Goal: Complete application form

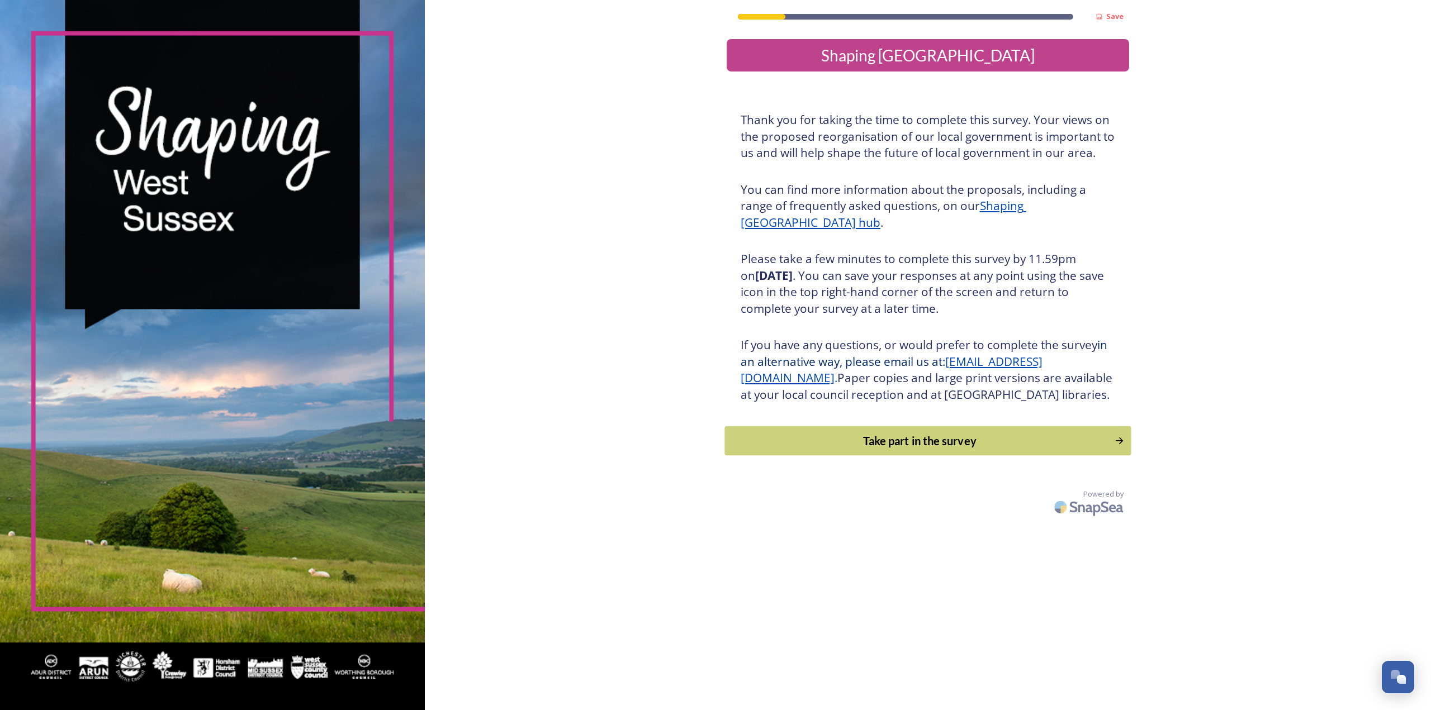
click at [968, 448] on button "Take part in the survey" at bounding box center [927, 441] width 406 height 30
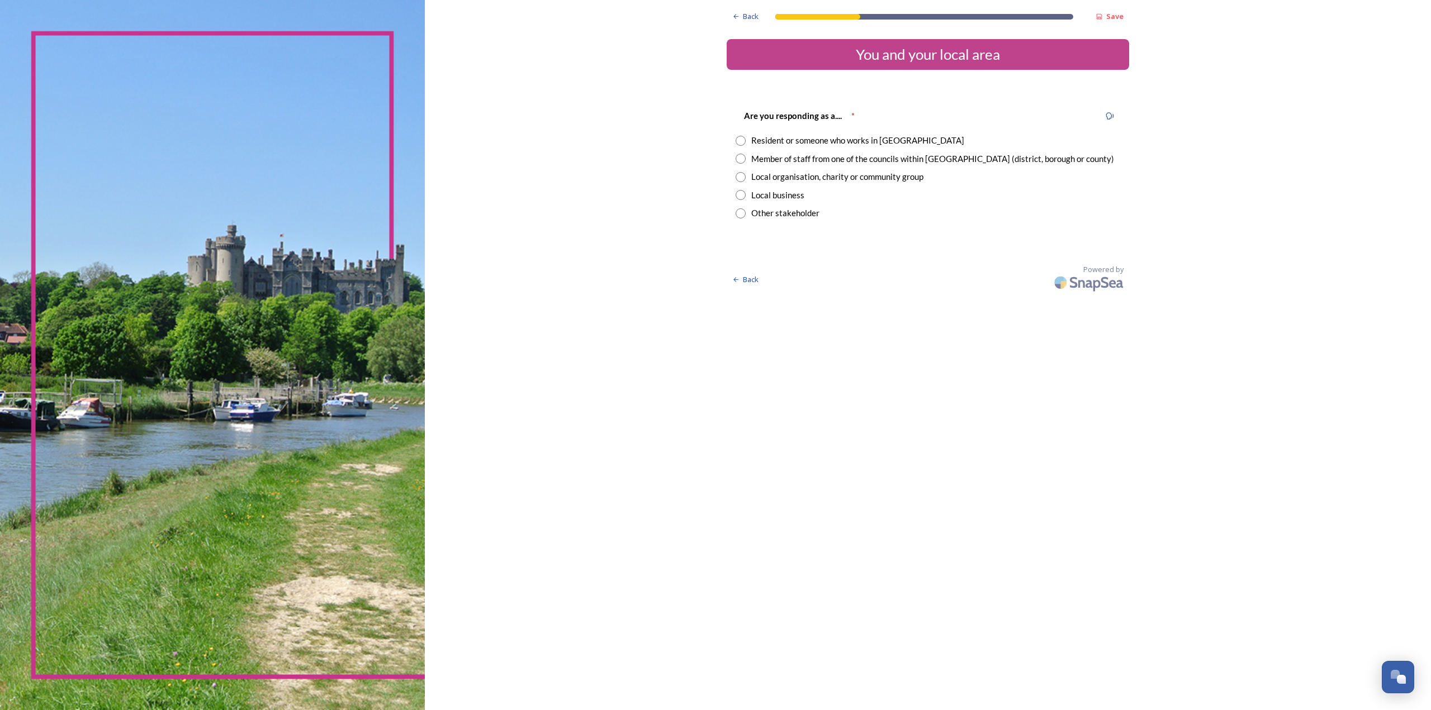
click at [778, 176] on div "Local organisation, charity or community group" at bounding box center [837, 176] width 172 height 13
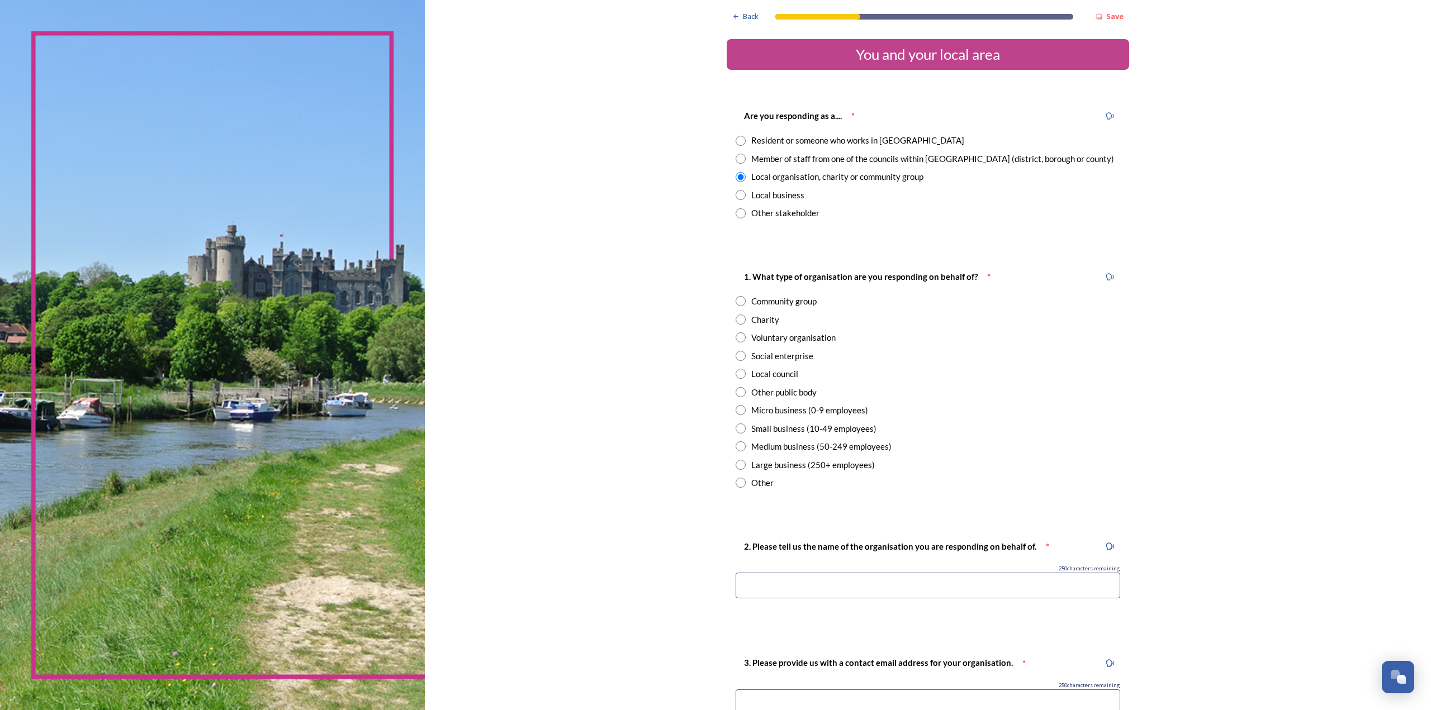
click at [761, 197] on div "Local business" at bounding box center [777, 195] width 53 height 13
radio input "false"
click at [759, 211] on div "Other stakeholder" at bounding box center [785, 213] width 68 height 13
radio input "false"
radio input "true"
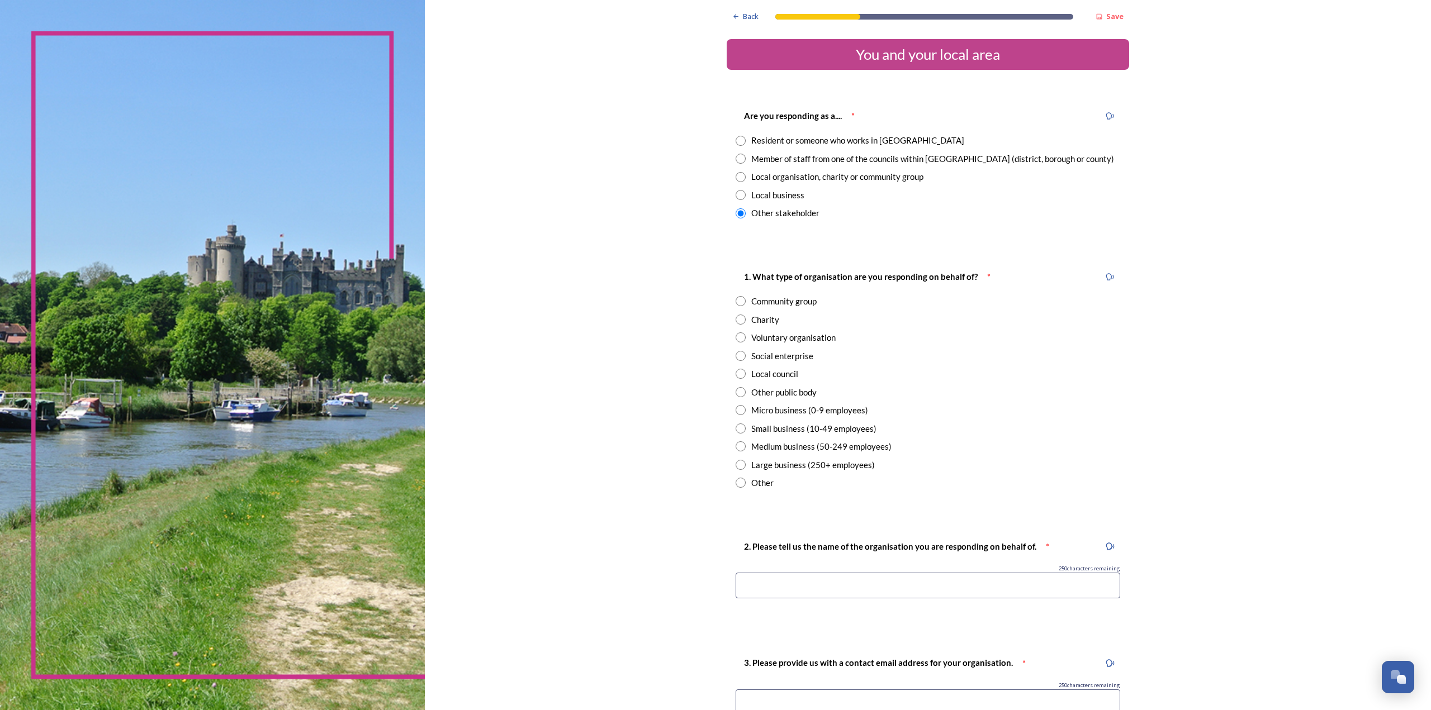
click at [738, 380] on div "Local council" at bounding box center [928, 374] width 385 height 13
radio input "true"
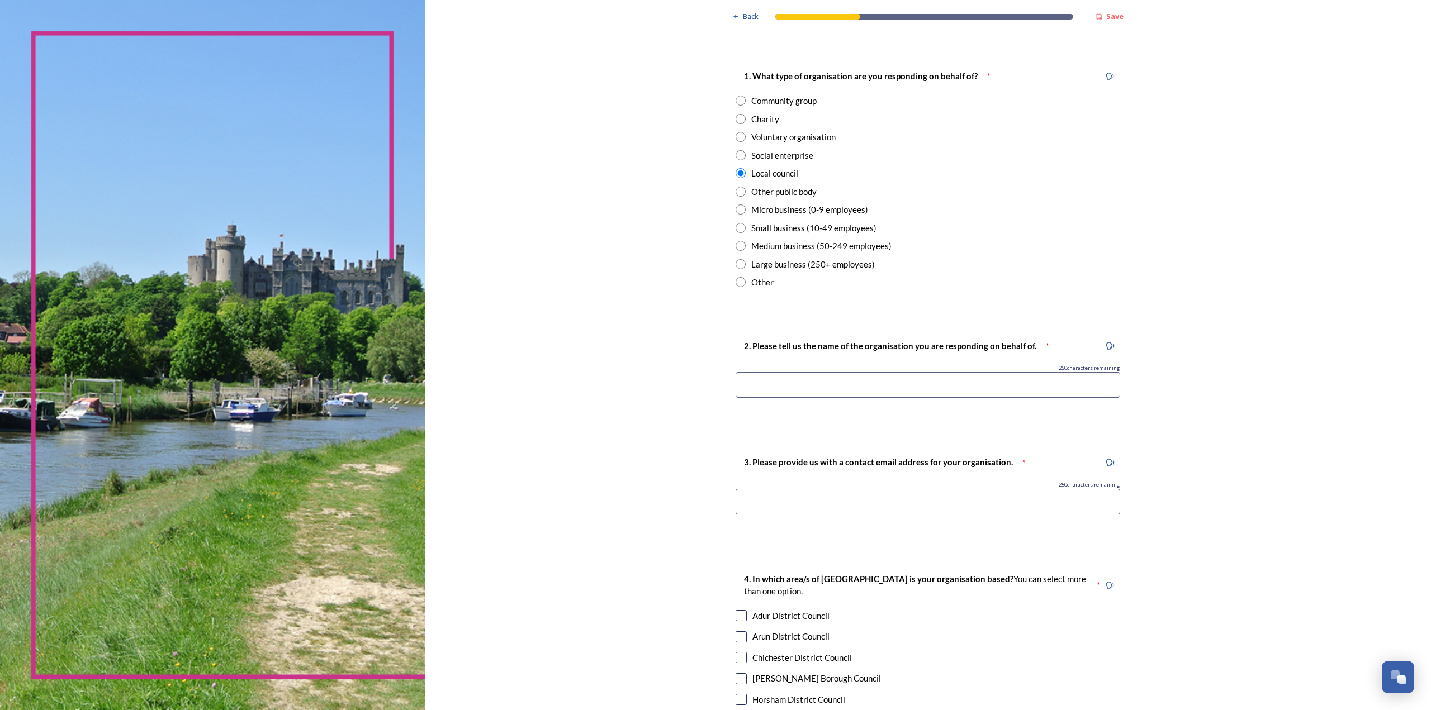
scroll to position [224, 0]
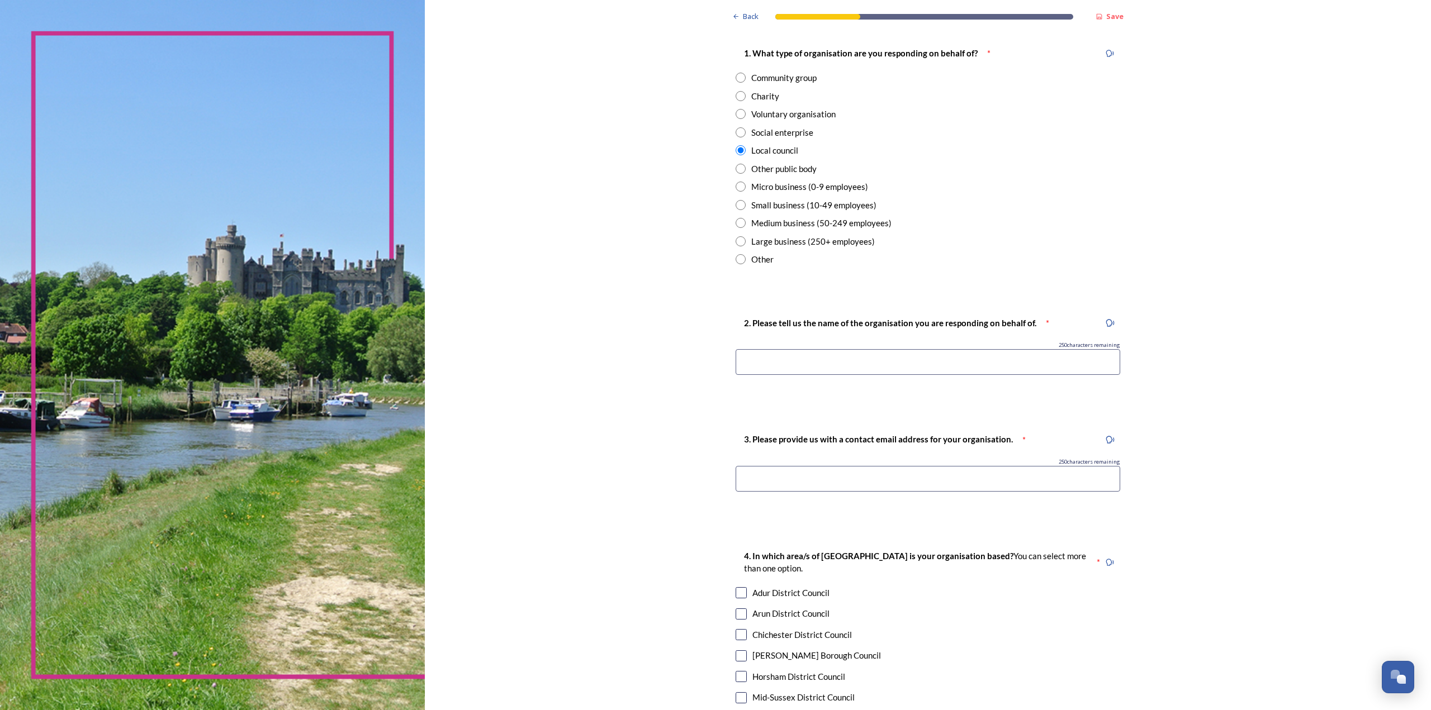
click at [827, 354] on input at bounding box center [928, 362] width 385 height 26
type input "Lindfield Parish Council"
click at [809, 479] on input at bounding box center [928, 479] width 385 height 26
type input "[EMAIL_ADDRESS][DOMAIN_NAME]"
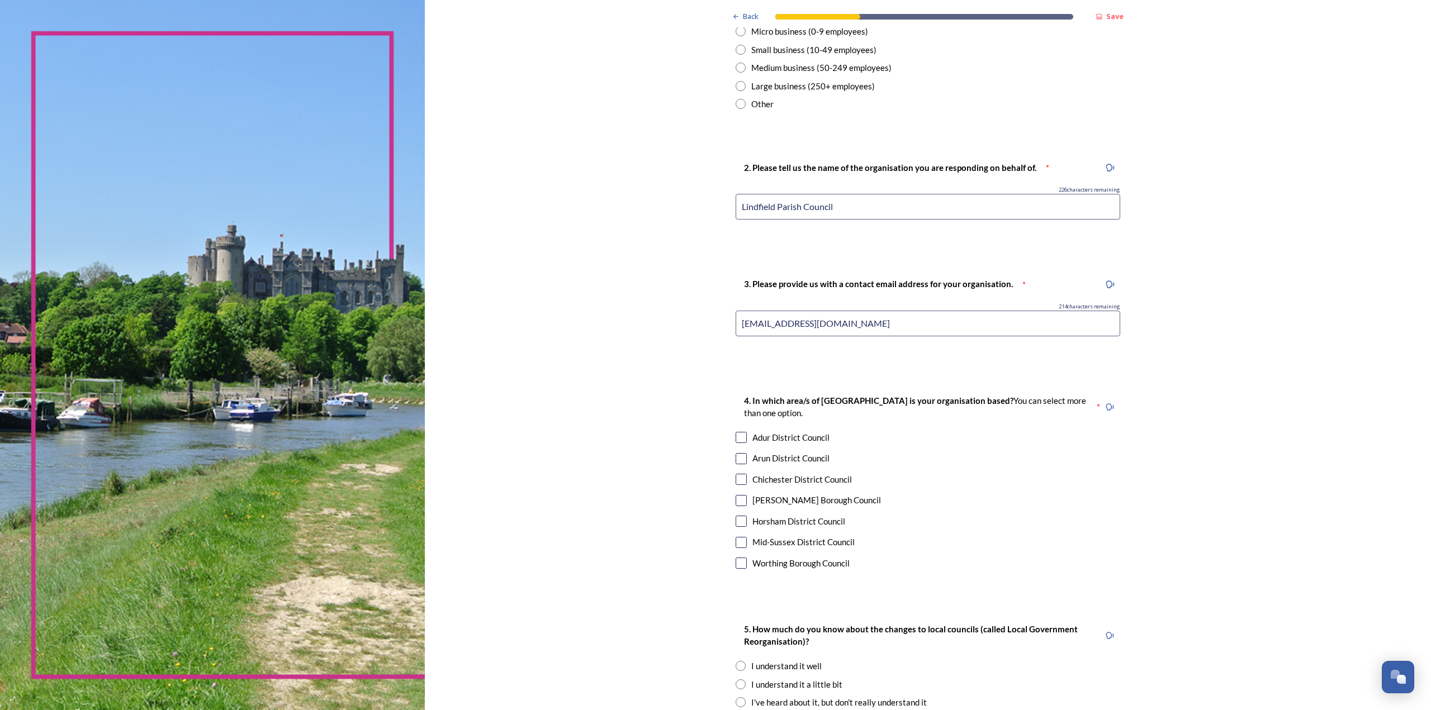
scroll to position [391, 0]
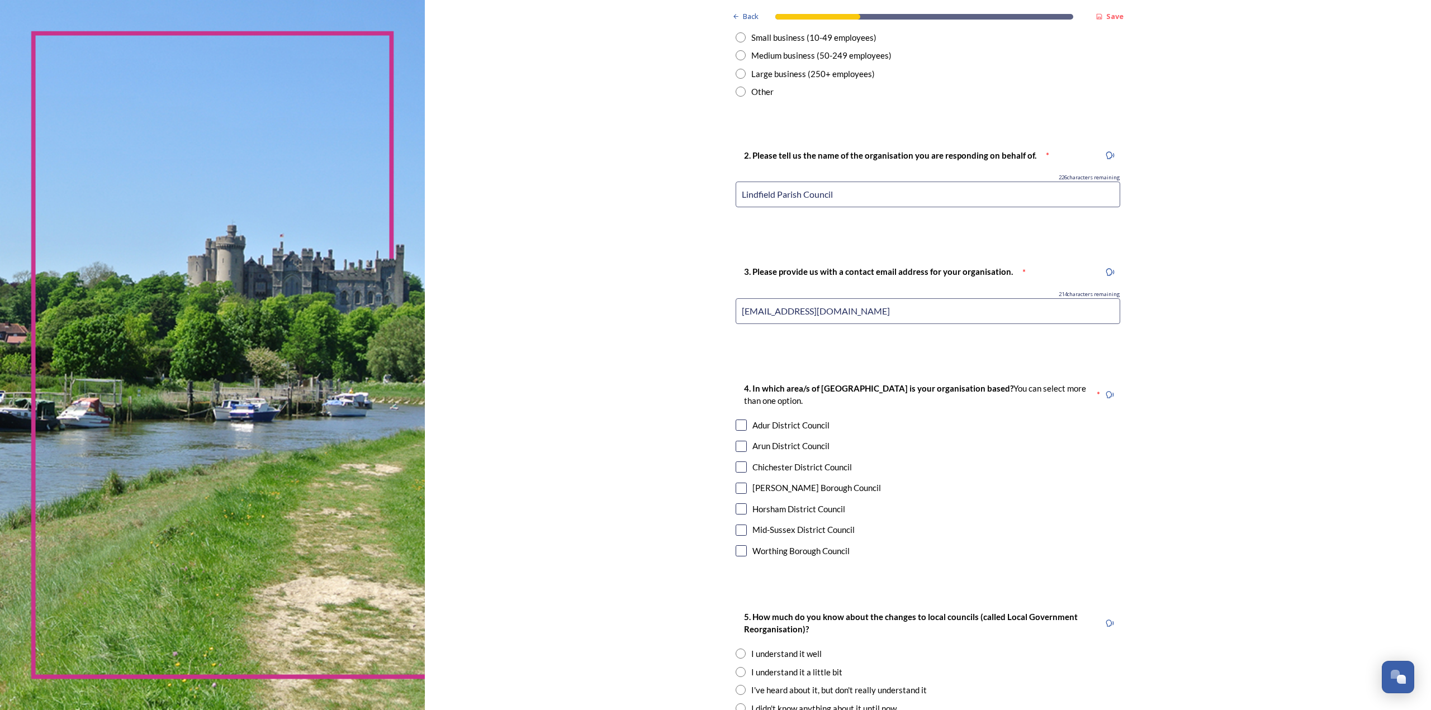
click at [735, 538] on div "4. In which area/s of [GEOGRAPHIC_DATA] is your organisation based? You can sel…" at bounding box center [928, 471] width 402 height 201
click at [743, 530] on div "Mid-Sussex District Council" at bounding box center [928, 530] width 385 height 13
checkbox input "true"
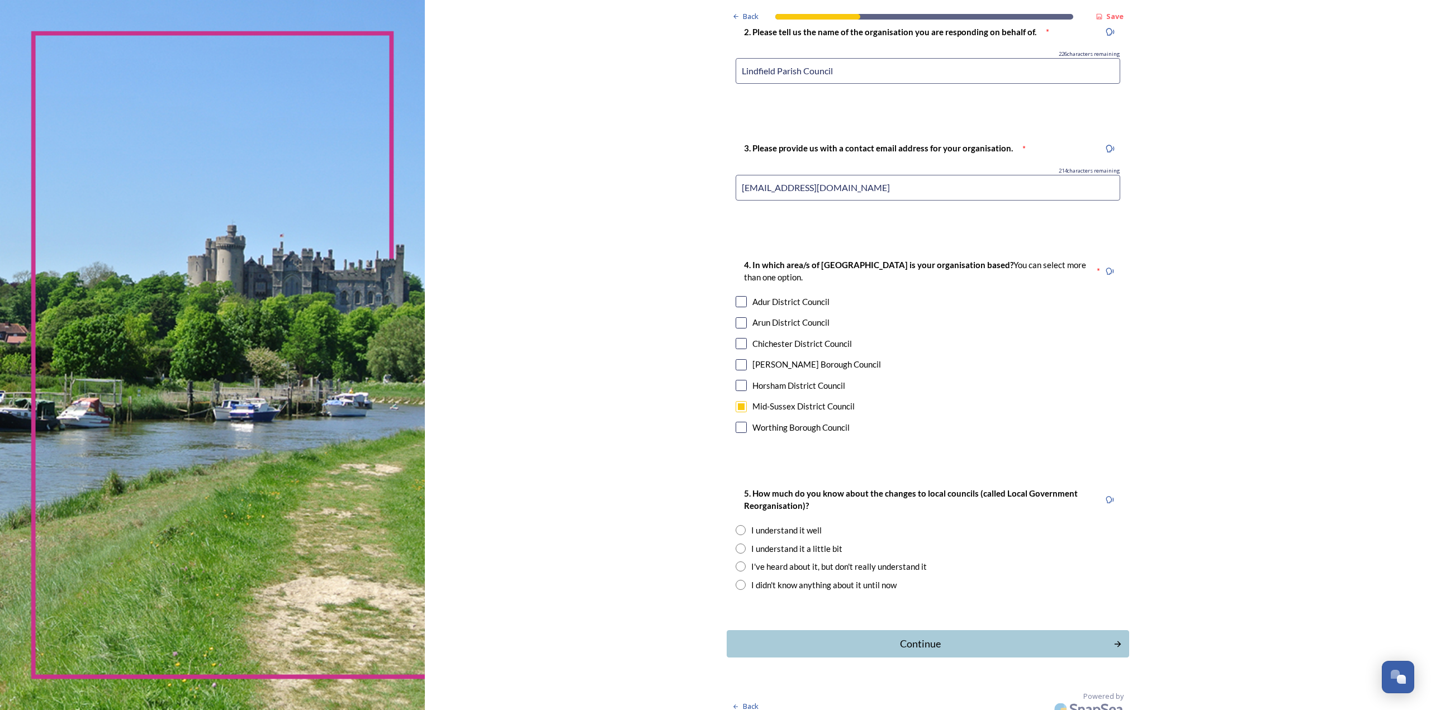
scroll to position [527, 0]
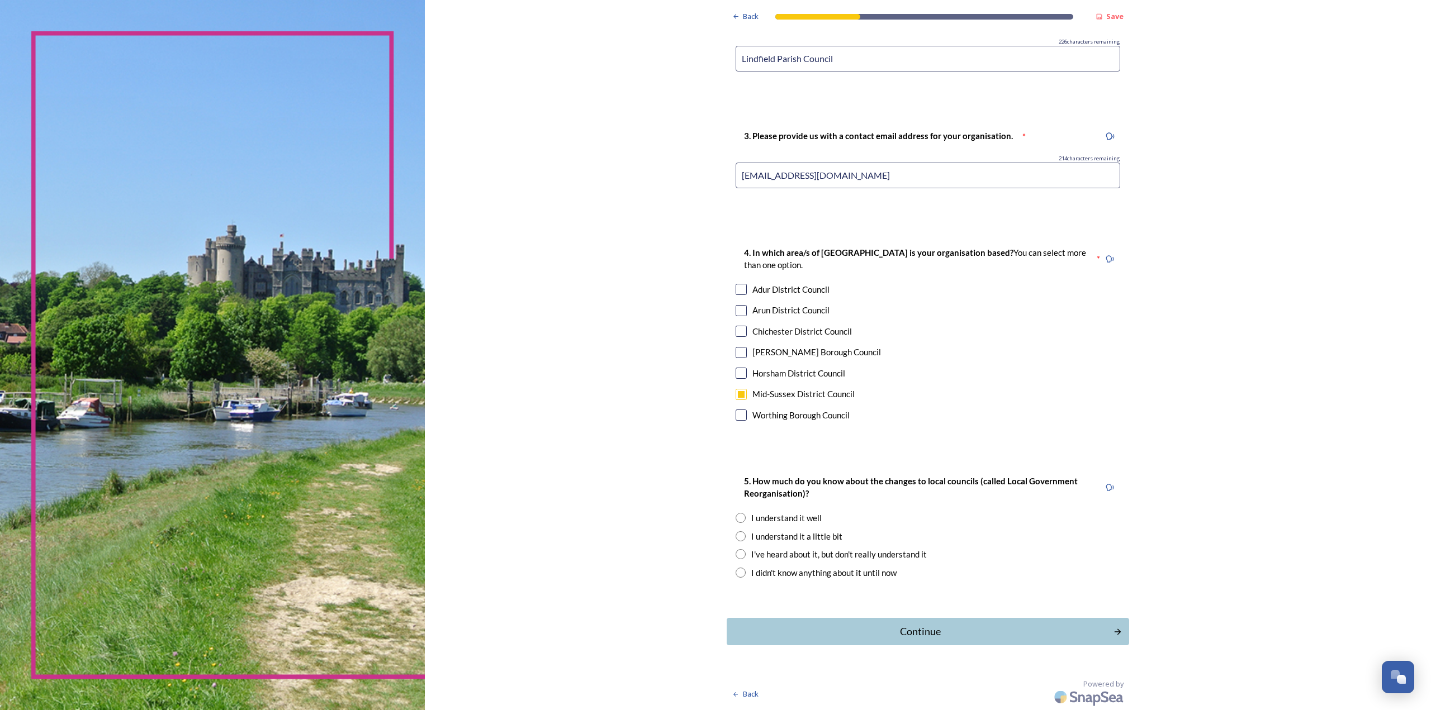
click at [671, 416] on div "Back Save You and your local area Are you responding as a.... * Resident or som…" at bounding box center [928, 92] width 1007 height 1238
click at [790, 519] on div "I understand it well" at bounding box center [786, 518] width 70 height 13
radio input "true"
click at [902, 629] on div "Continue" at bounding box center [920, 631] width 378 height 15
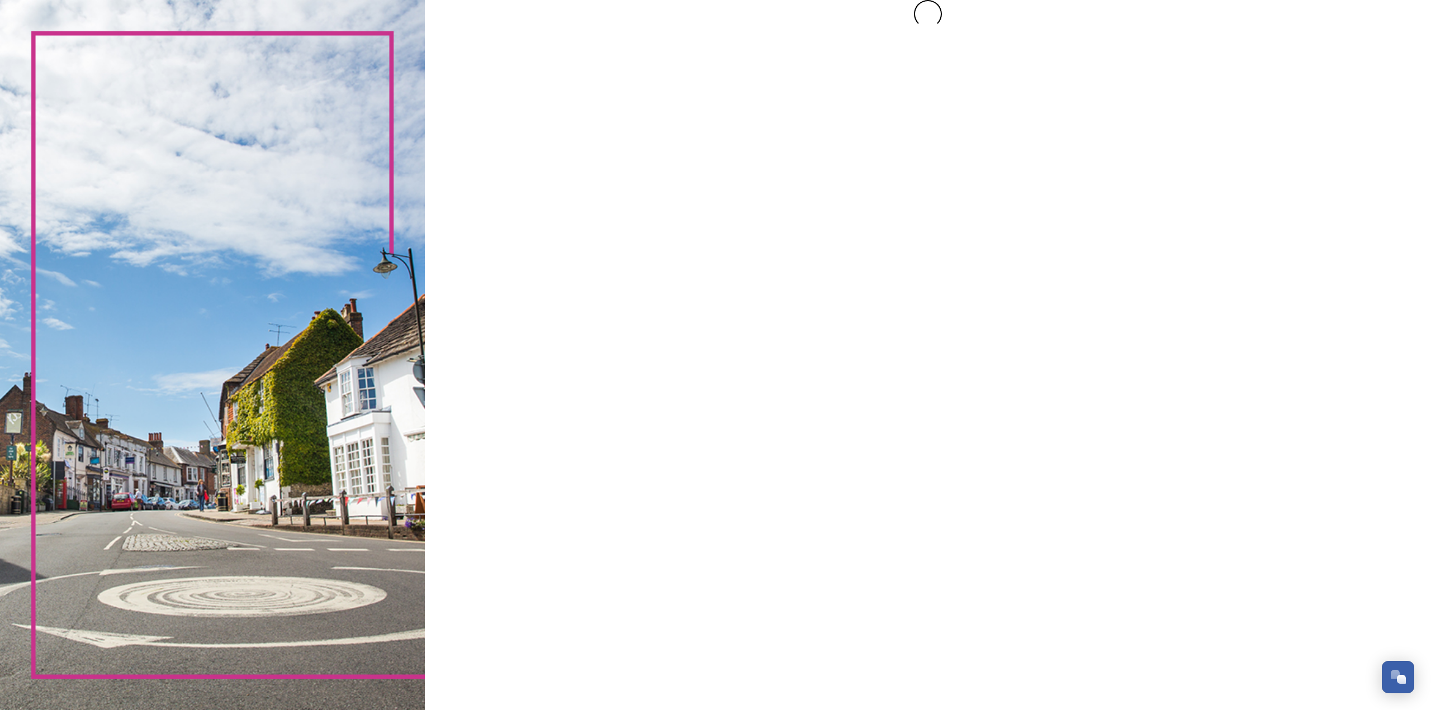
scroll to position [0, 0]
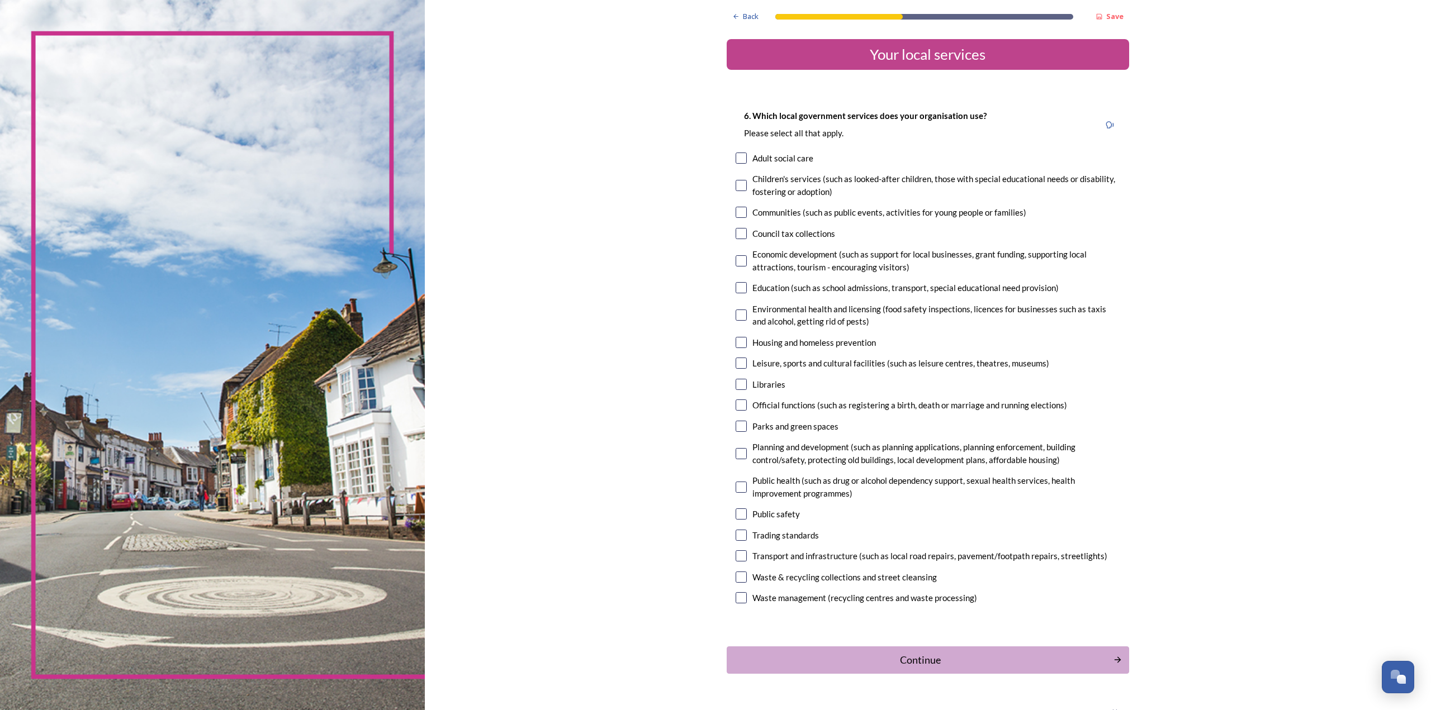
click at [738, 212] on input "checkbox" at bounding box center [741, 212] width 11 height 11
checkbox input "true"
click at [752, 260] on div "Economic development (such as support for local businesses, grant funding, supp…" at bounding box center [936, 260] width 368 height 25
checkbox input "true"
click at [738, 315] on input "checkbox" at bounding box center [741, 315] width 11 height 11
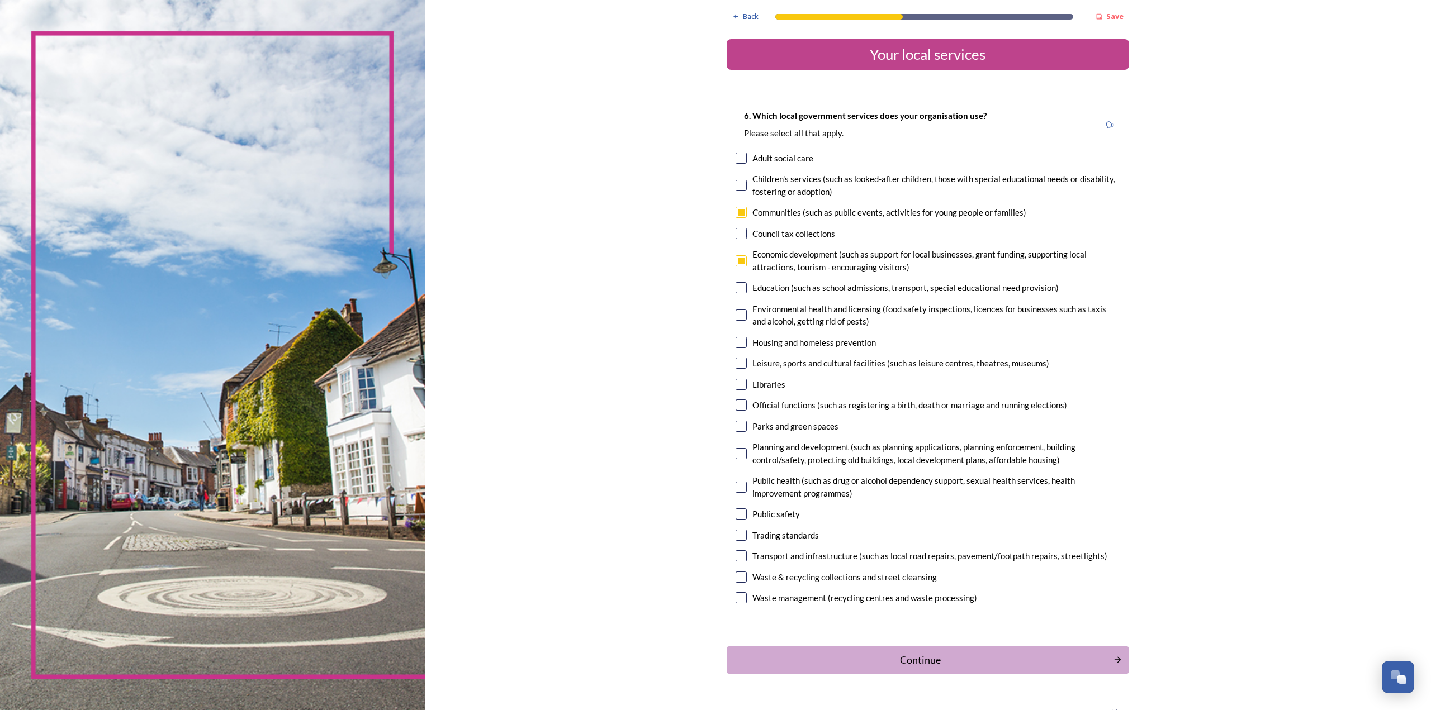
checkbox input "true"
click at [741, 428] on input "checkbox" at bounding box center [741, 426] width 11 height 11
checkbox input "true"
click at [736, 401] on input "checkbox" at bounding box center [741, 405] width 11 height 11
checkbox input "true"
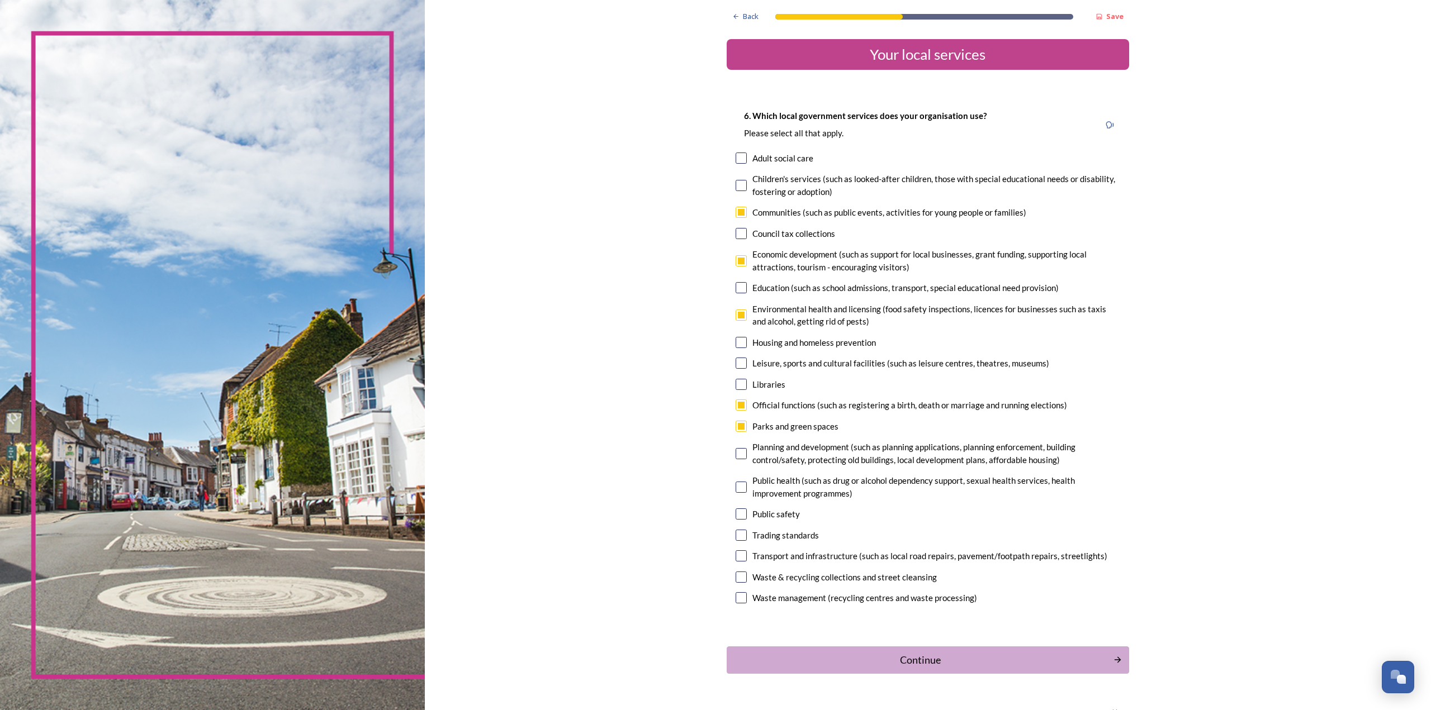
click at [736, 456] on input "checkbox" at bounding box center [741, 453] width 11 height 11
checkbox input "true"
click at [736, 514] on input "checkbox" at bounding box center [741, 514] width 11 height 11
checkbox input "true"
click at [737, 604] on div "Waste management (recycling centres and waste processing)" at bounding box center [928, 598] width 385 height 13
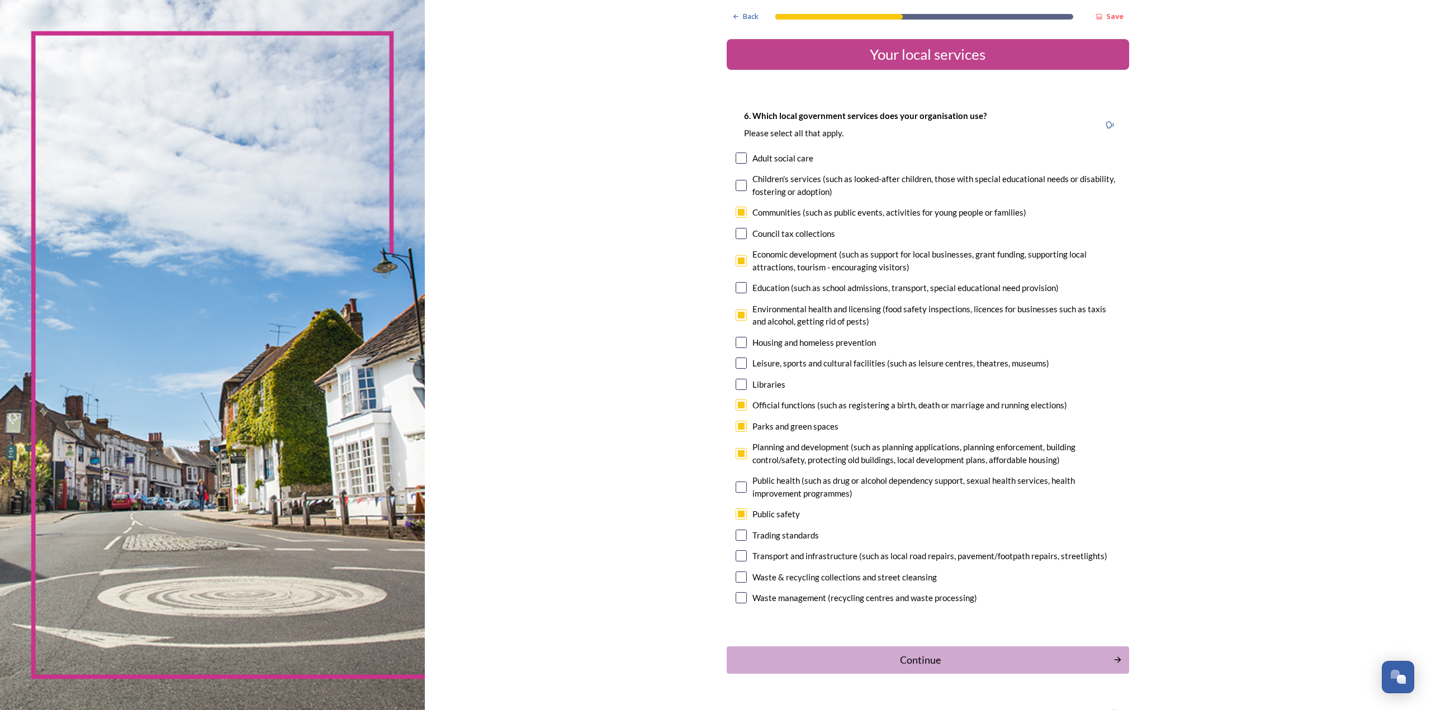
checkbox input "true"
click at [736, 580] on input "checkbox" at bounding box center [741, 577] width 11 height 11
checkbox input "true"
click at [738, 555] on input "checkbox" at bounding box center [741, 556] width 11 height 11
checkbox input "true"
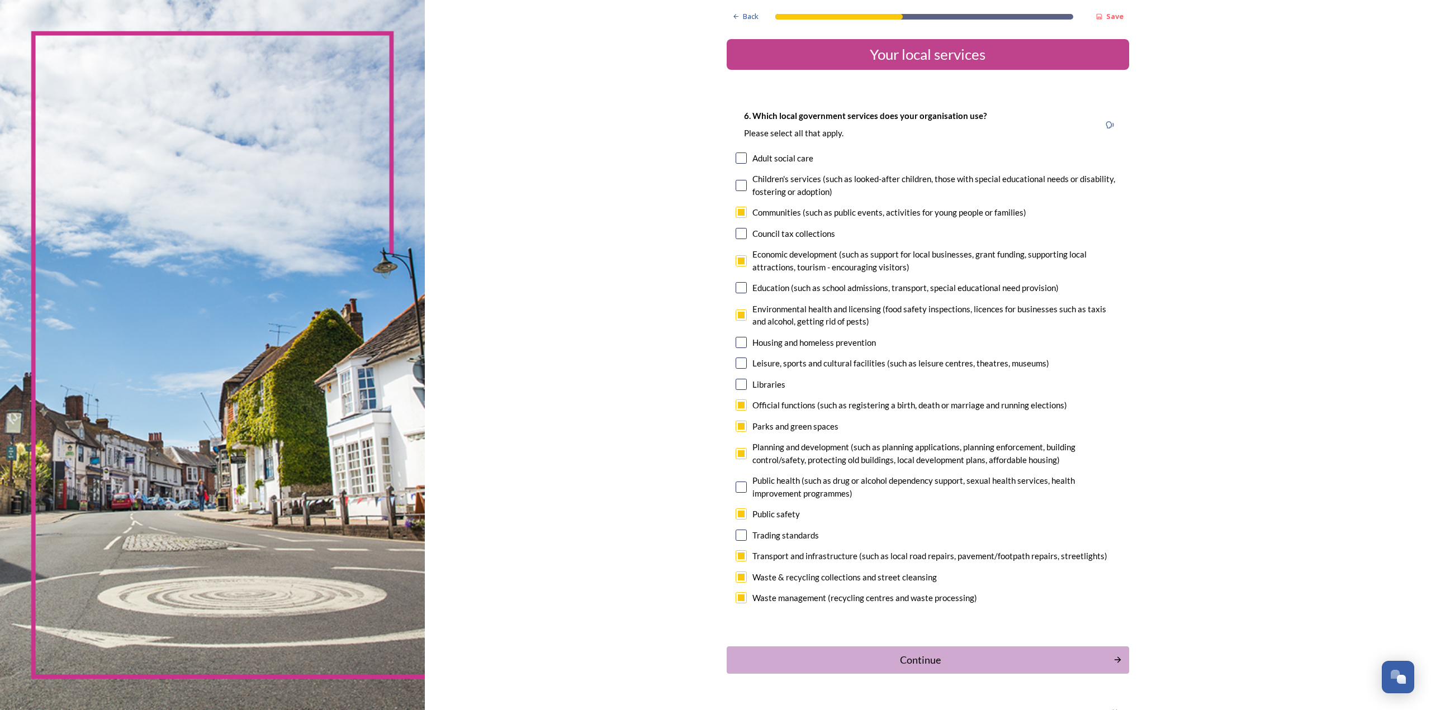
click at [738, 534] on input "checkbox" at bounding box center [741, 535] width 11 height 11
checkbox input "false"
click at [751, 279] on div "6. Which local government services does your organisation use? Please select al…" at bounding box center [928, 358] width 402 height 521
click at [747, 283] on div "Education (such as school admissions, transport, special educational need provi…" at bounding box center [928, 288] width 385 height 13
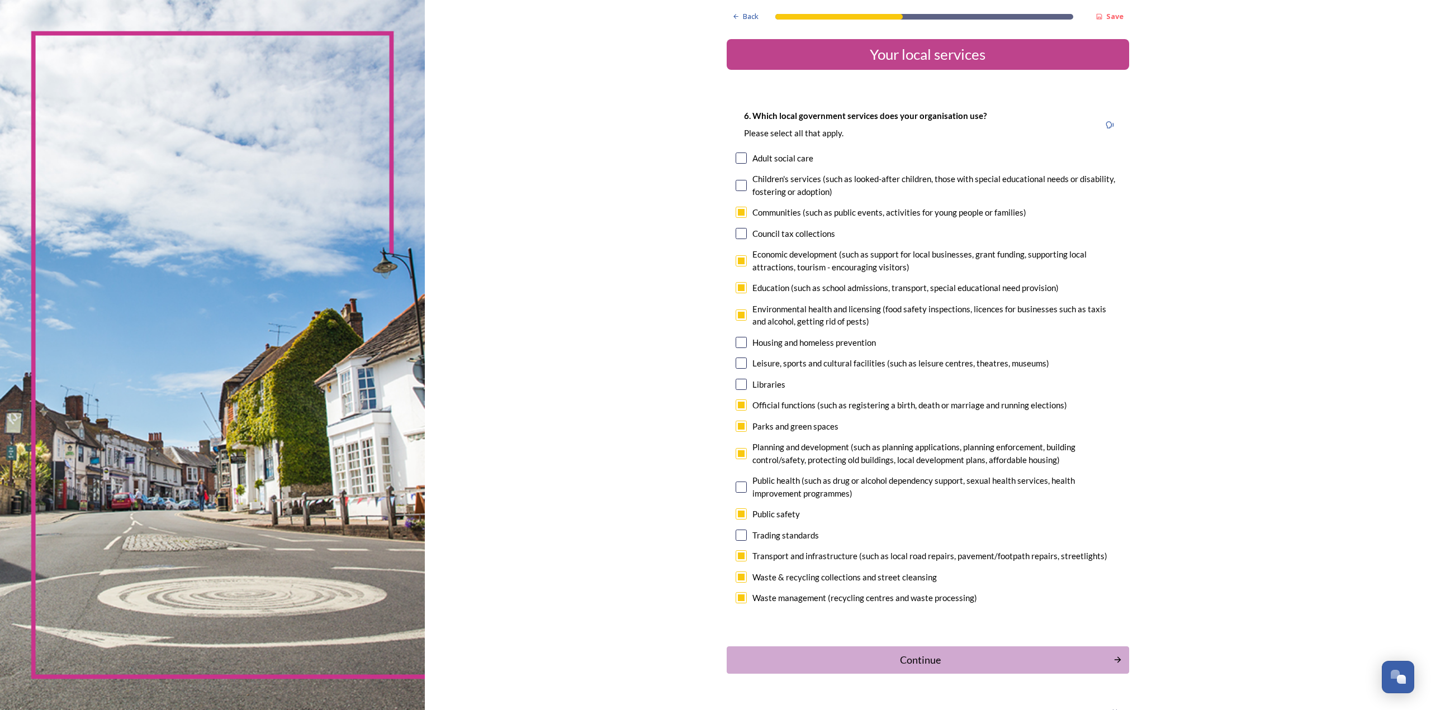
click at [746, 286] on div "Education (such as school admissions, transport, special educational need provi…" at bounding box center [928, 288] width 385 height 13
checkbox input "true"
click at [955, 667] on div "Continue" at bounding box center [920, 659] width 378 height 15
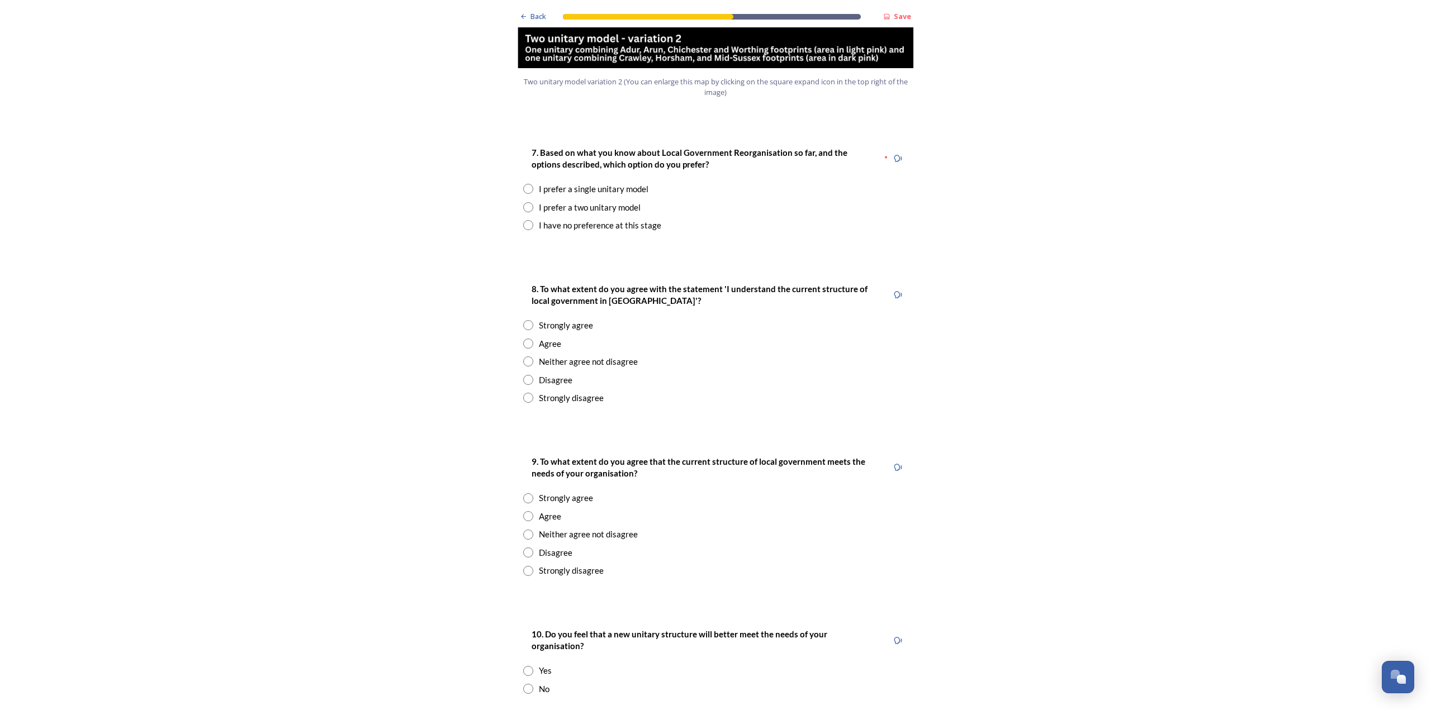
scroll to position [1453, 0]
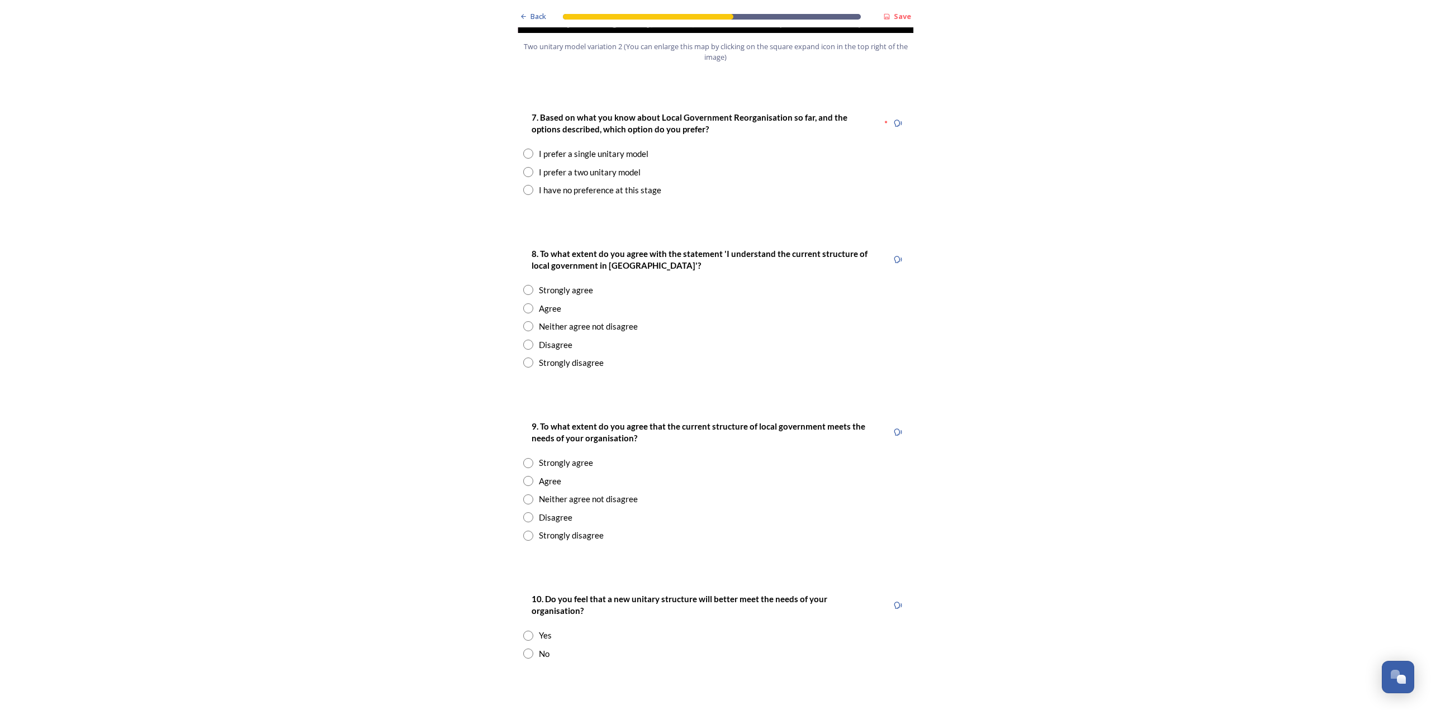
click at [547, 148] on div "I prefer a single unitary model" at bounding box center [594, 154] width 110 height 13
radio input "true"
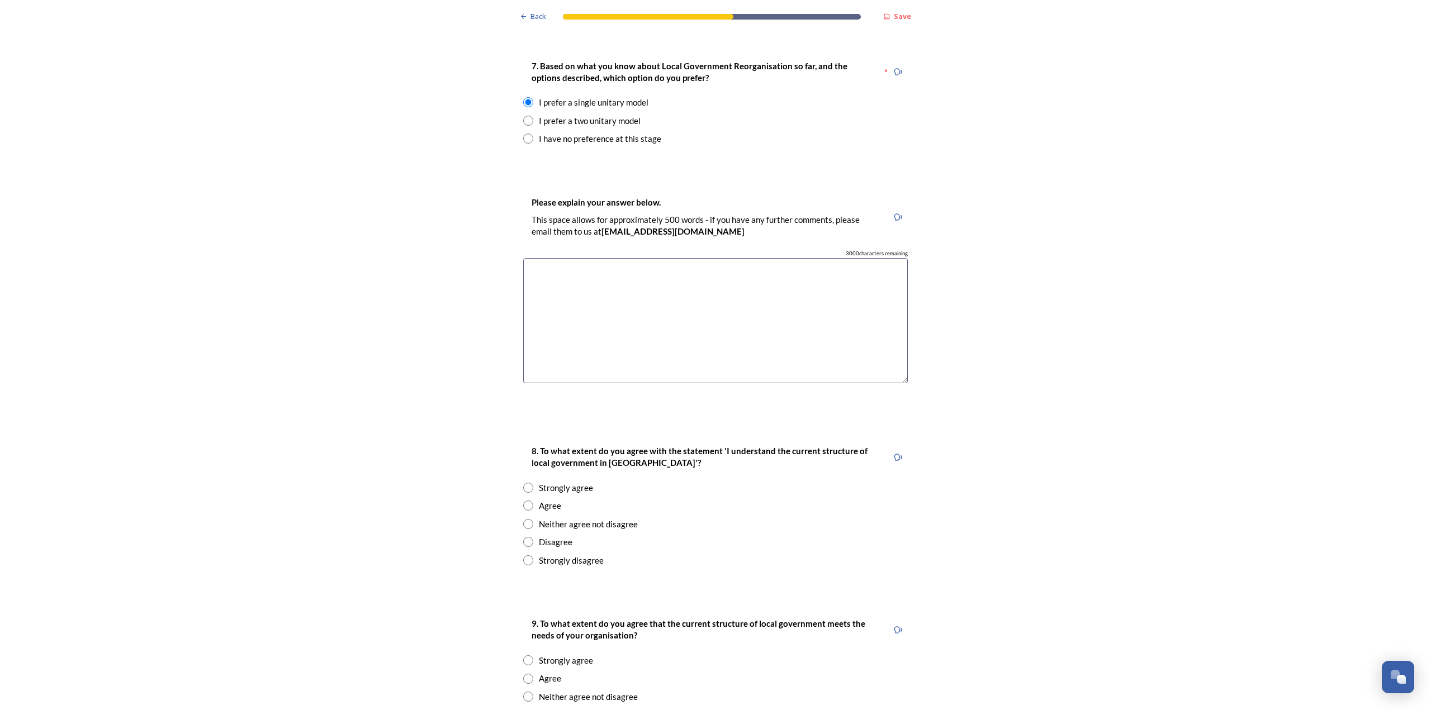
scroll to position [1677, 0]
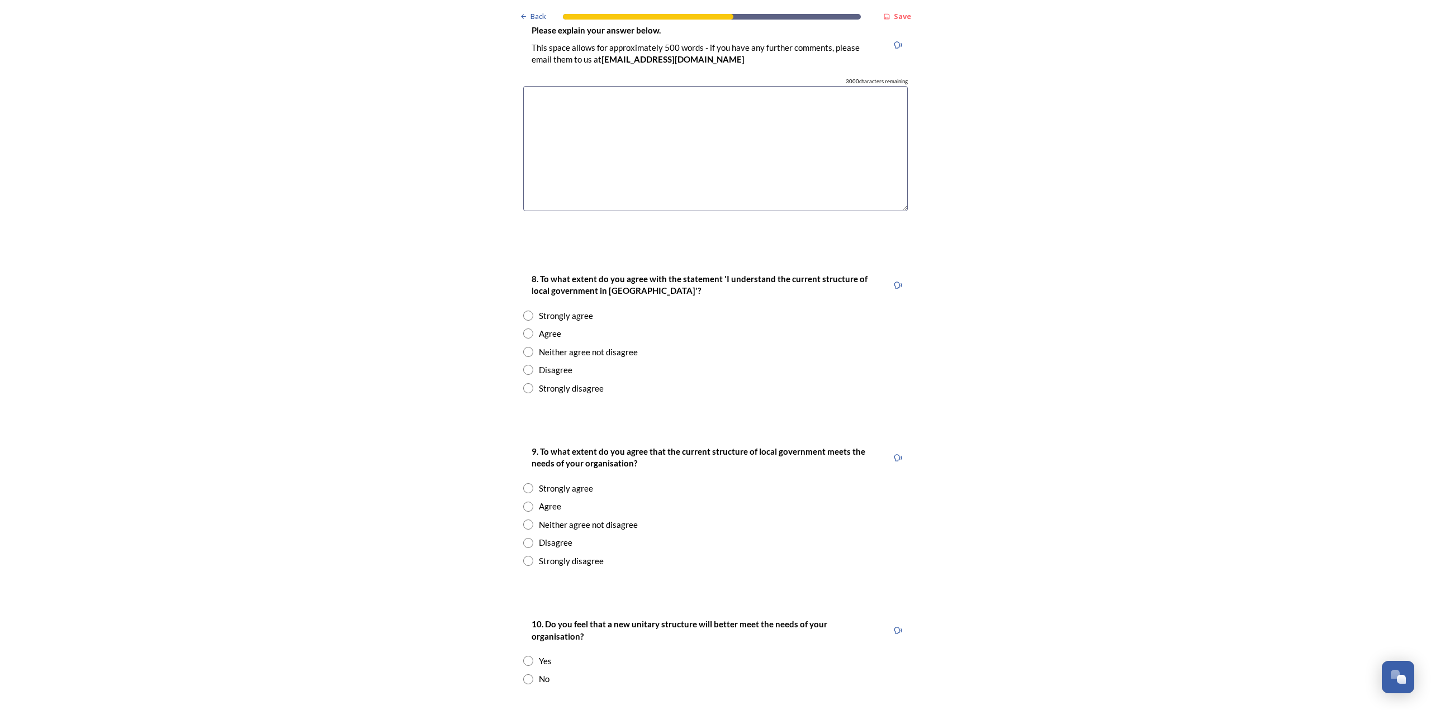
click at [533, 310] on div "Strongly agree" at bounding box center [715, 316] width 385 height 13
radio input "true"
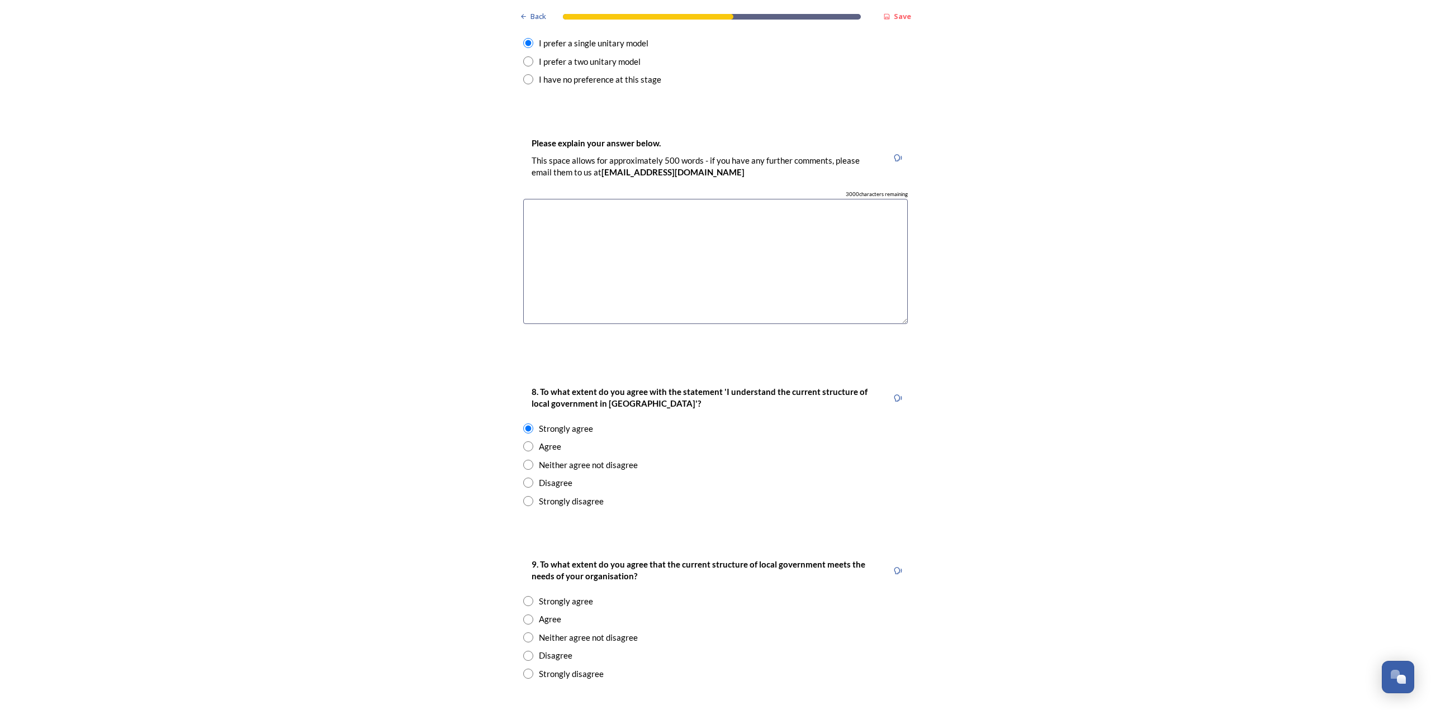
scroll to position [1453, 0]
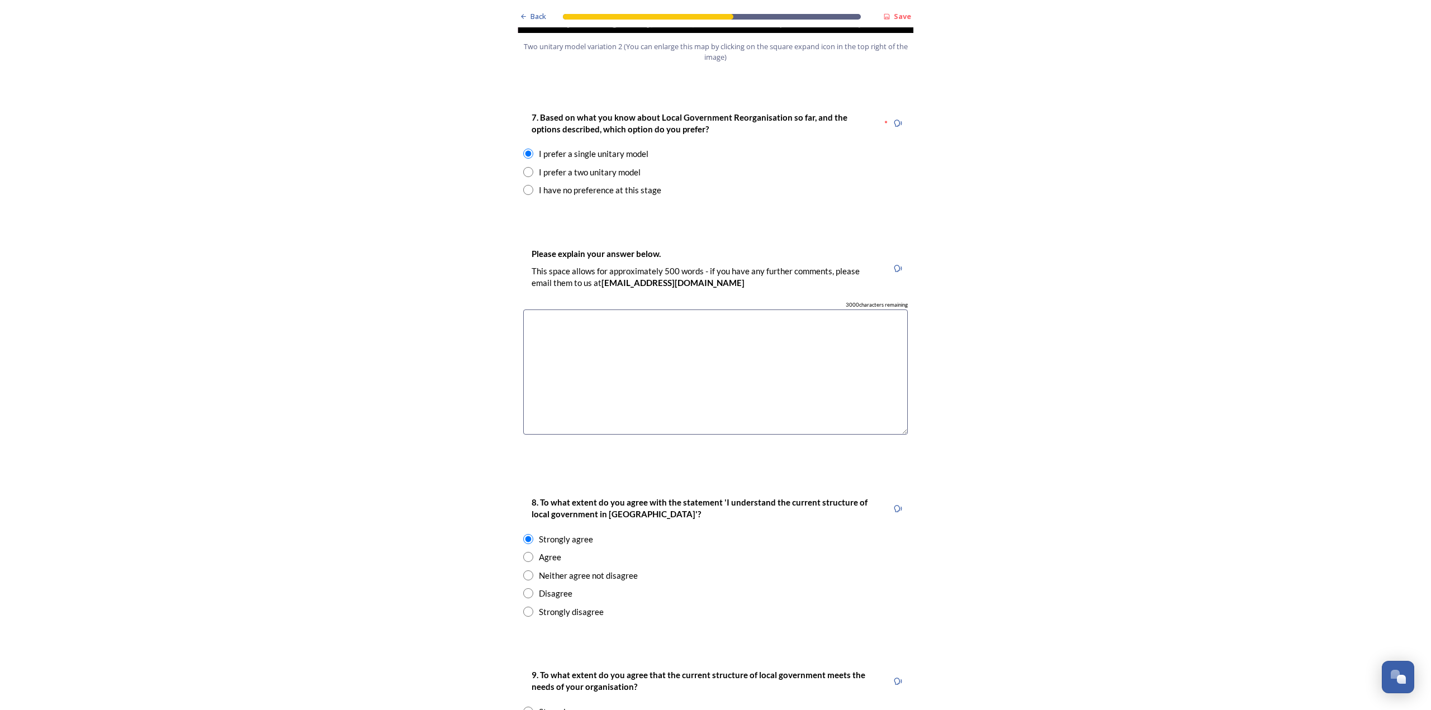
click at [579, 319] on textarea at bounding box center [715, 373] width 385 height 126
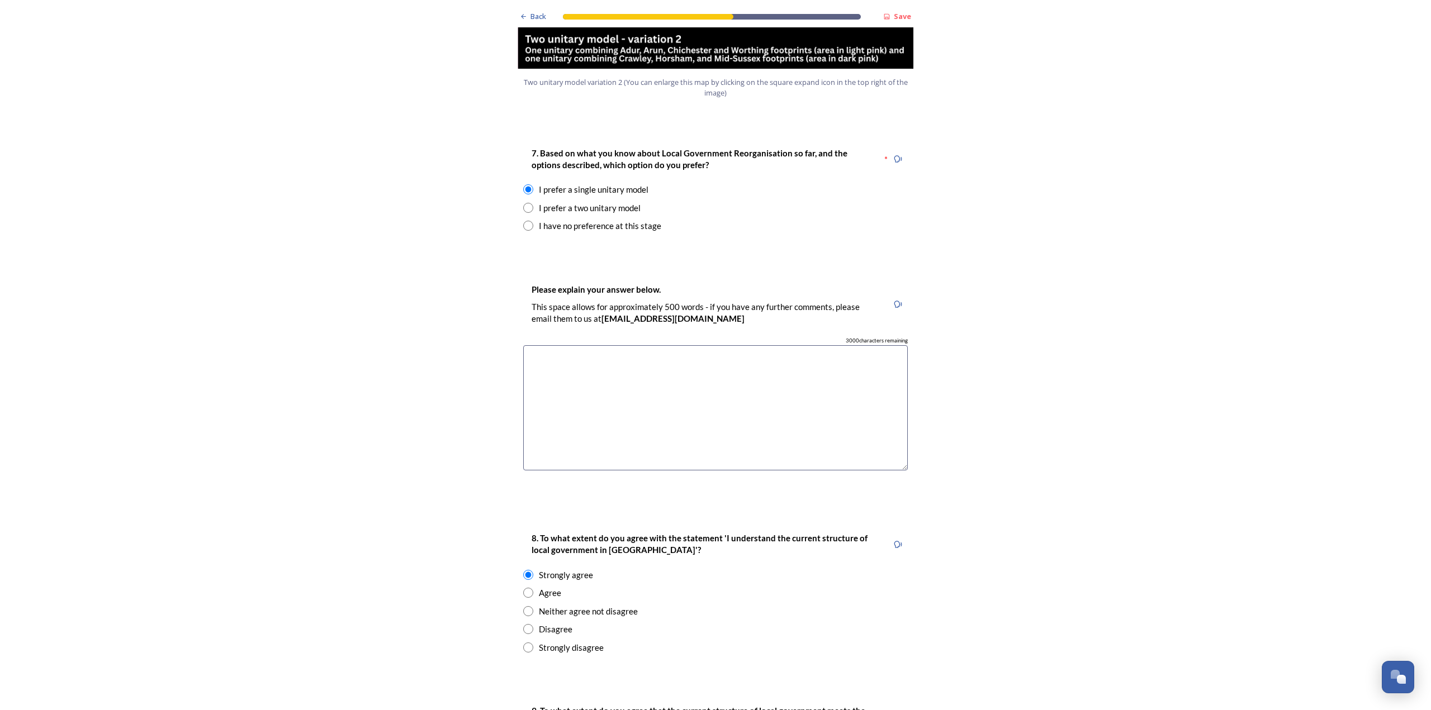
scroll to position [1397, 0]
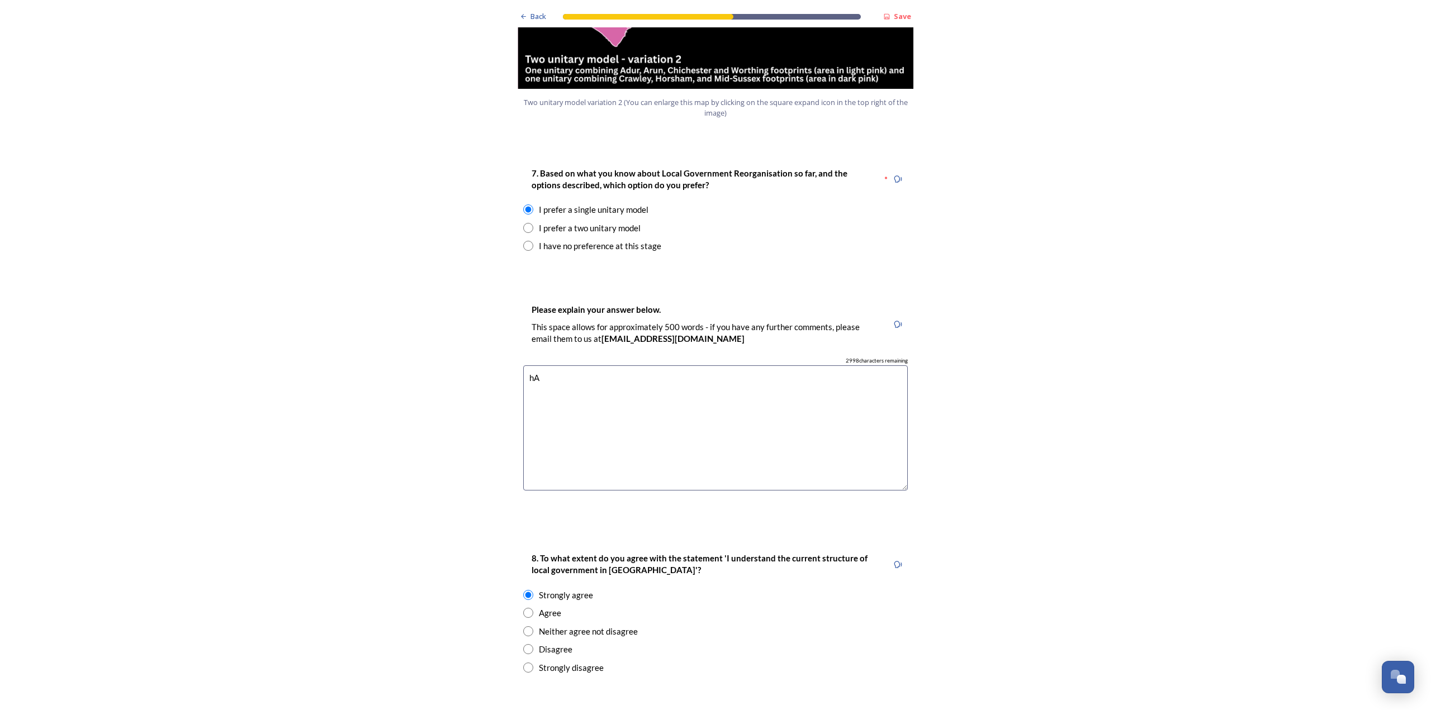
type textarea "h"
type textarea "a"
click at [627, 366] on textarea "A single unitary authority will provide better economy" at bounding box center [715, 429] width 385 height 126
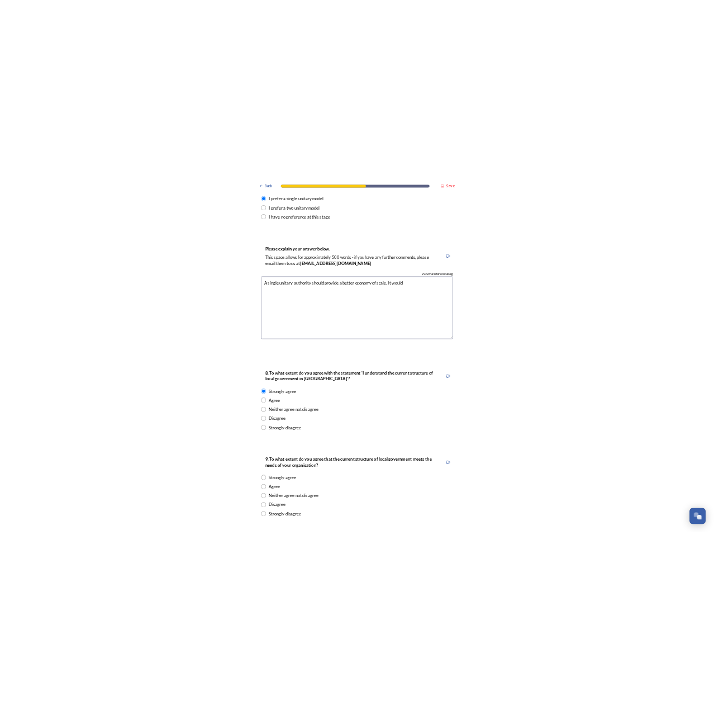
scroll to position [1230, 0]
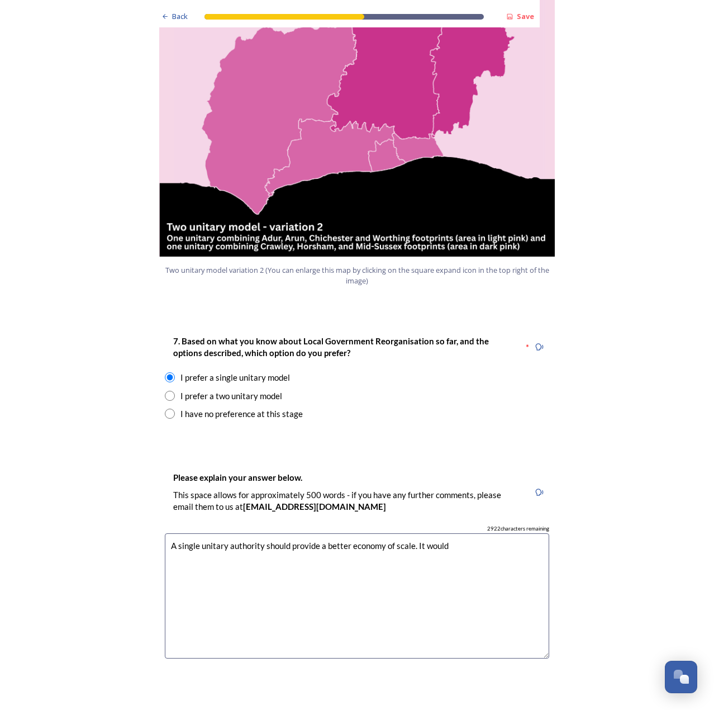
click at [453, 533] on textarea "A single unitary authority should provide a better economy of scale. It would" at bounding box center [357, 596] width 385 height 126
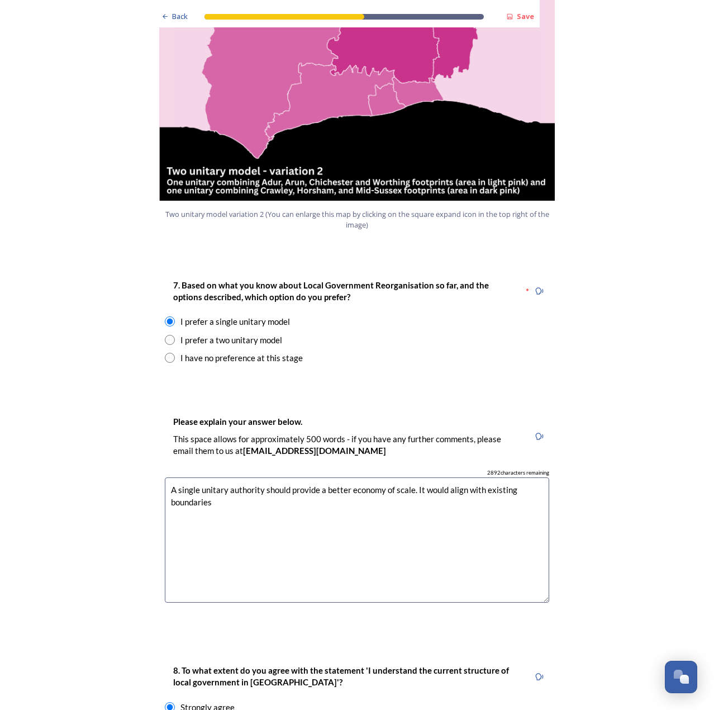
click at [448, 482] on textarea "A single unitary authority should provide a better economy of scale. It would a…" at bounding box center [357, 540] width 385 height 126
drag, startPoint x: 522, startPoint y: 471, endPoint x: 417, endPoint y: 480, distance: 105.5
click at [417, 480] on textarea "A single unitary authority should provide a better economy of scale. It would a…" at bounding box center [357, 540] width 385 height 126
click at [431, 485] on textarea "A single unitary authority should provide a better economy of scale. It would a…" at bounding box center [357, 540] width 385 height 126
click at [399, 477] on textarea "A single unitary authority should provide a better economy of scale. It would a…" at bounding box center [357, 540] width 385 height 126
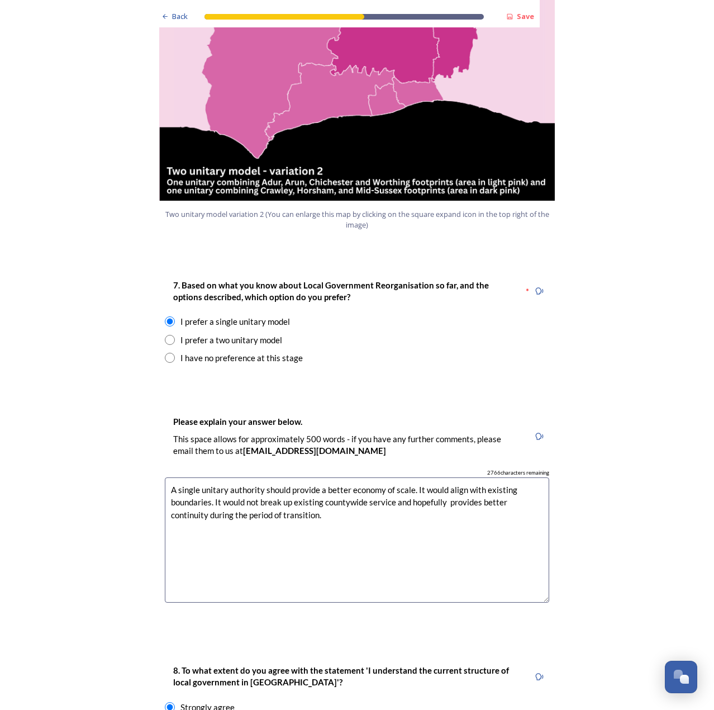
click at [459, 477] on textarea "A single unitary authority should provide a better economy of scale. It would a…" at bounding box center [357, 540] width 385 height 126
click at [467, 491] on textarea "A single unitary authority should provide a better economy of scale. It would a…" at bounding box center [357, 540] width 385 height 126
click at [272, 477] on textarea "A single unitary authority should provide a better economy of scale. It would a…" at bounding box center [357, 540] width 385 height 126
click at [283, 477] on textarea "A single unitary authority should provide a better economy of scale. It would a…" at bounding box center [357, 540] width 385 height 126
click at [348, 477] on textarea "A single unitary authority should provide a better economy of scale. It would a…" at bounding box center [357, 540] width 385 height 126
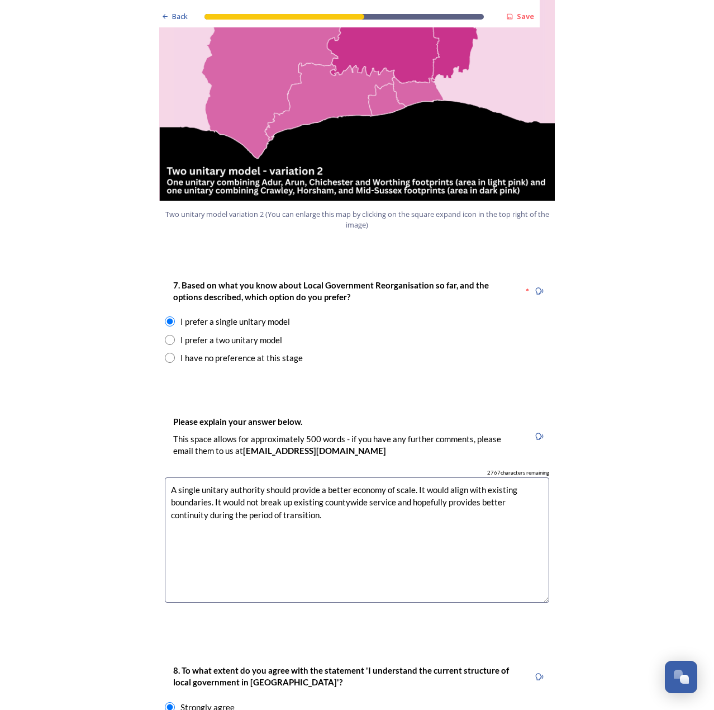
click at [386, 477] on textarea "A single unitary authority should provide a better economy of scale. It would a…" at bounding box center [357, 540] width 385 height 126
click at [389, 477] on textarea "A single unitary authority should provide a better economy of scale. It would a…" at bounding box center [357, 540] width 385 height 126
click at [448, 477] on textarea "A single unitary authority should provide a better economy of scale. It would a…" at bounding box center [357, 540] width 385 height 126
drag, startPoint x: 382, startPoint y: 494, endPoint x: 406, endPoint y: 489, distance: 24.1
click at [382, 494] on textarea "A single unitary authority should provide a better economy of scale. It would a…" at bounding box center [357, 540] width 385 height 126
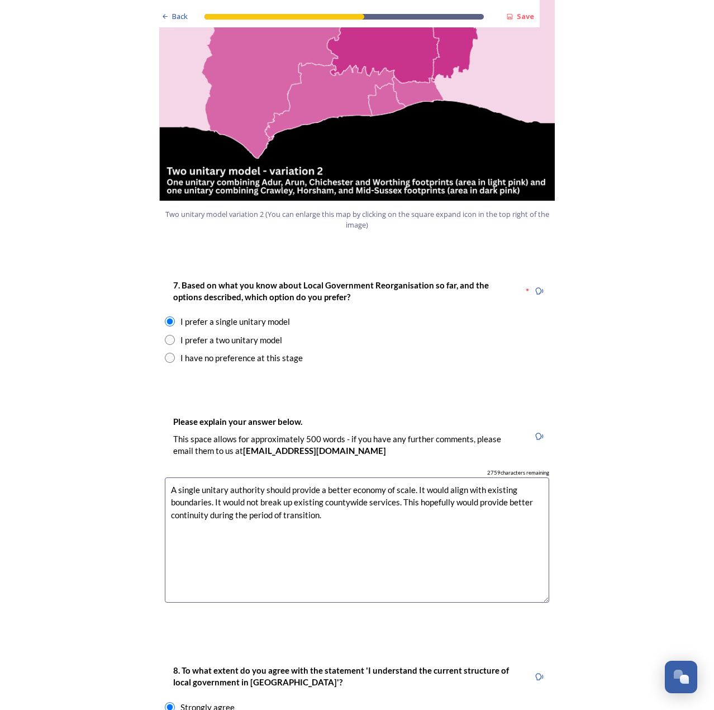
click at [417, 477] on textarea "A single unitary authority should provide a better economy of scale. It would a…" at bounding box center [357, 540] width 385 height 126
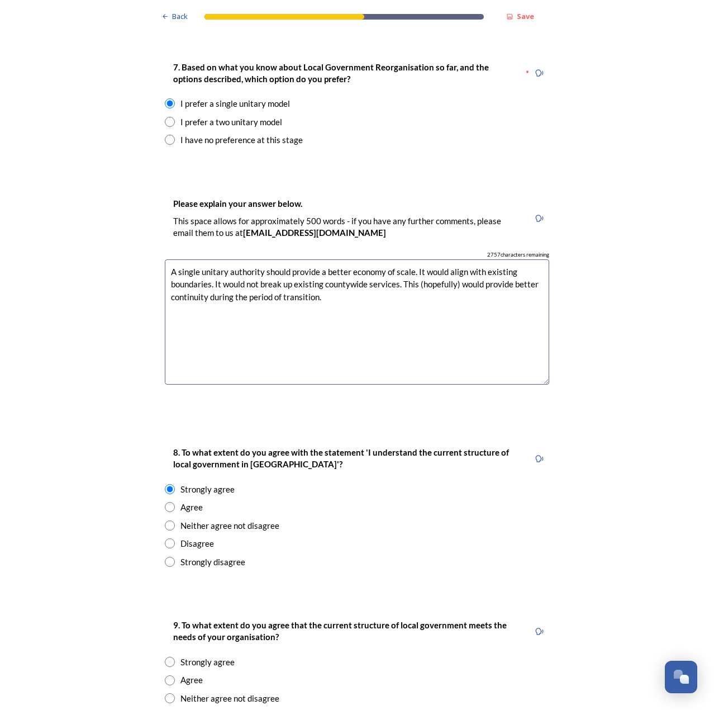
scroll to position [1509, 0]
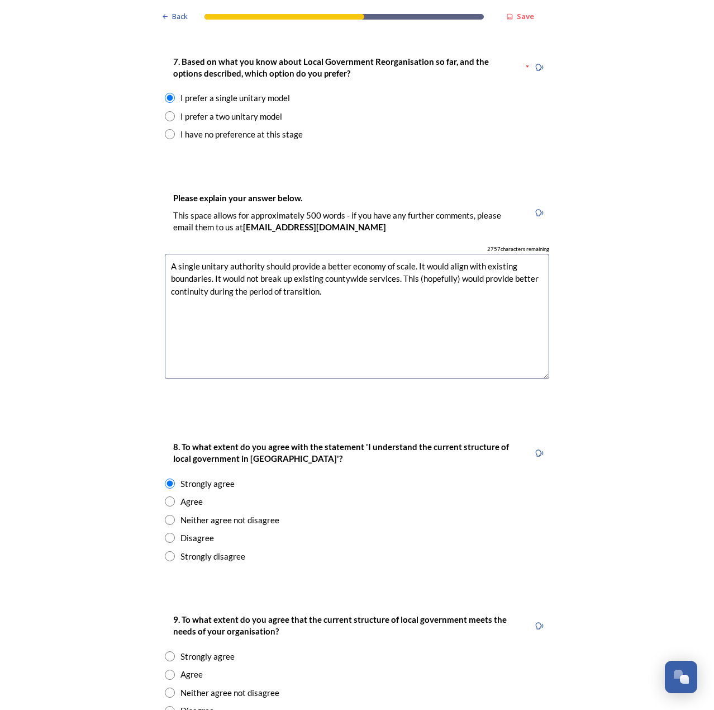
drag, startPoint x: 538, startPoint y: 245, endPoint x: 481, endPoint y: 249, distance: 56.6
click at [481, 254] on textarea "A single unitary authority should provide a better economy of scale. It would a…" at bounding box center [357, 317] width 385 height 126
click at [419, 254] on textarea "A single unitary authority should provide a better economy of scale. It would a…" at bounding box center [357, 317] width 385 height 126
drag, startPoint x: 278, startPoint y: 277, endPoint x: 307, endPoint y: 278, distance: 28.5
click at [278, 277] on textarea "A single unitary authority should provide a better economy of scale. It would a…" at bounding box center [357, 317] width 385 height 126
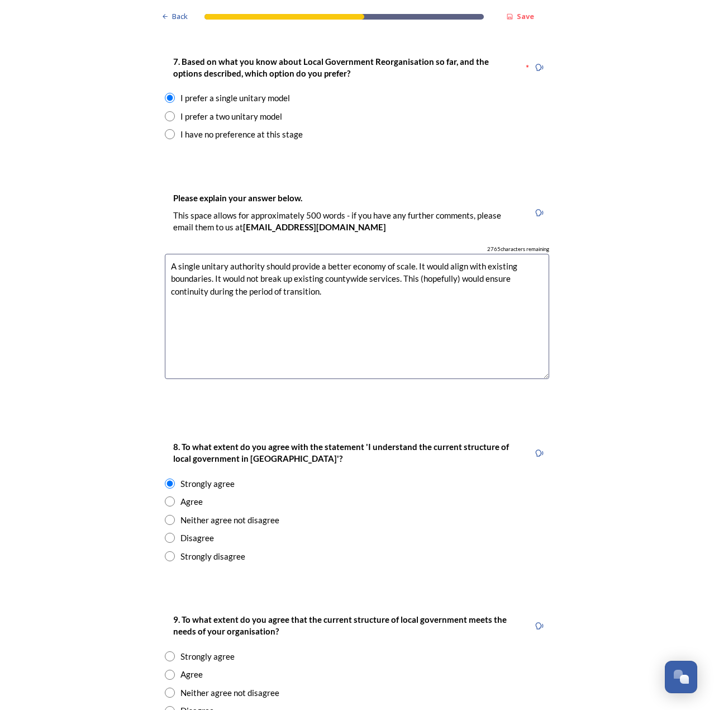
drag, startPoint x: 455, startPoint y: 245, endPoint x: 415, endPoint y: 247, distance: 39.7
click at [415, 254] on textarea "A single unitary authority should provide a better economy of scale. It would a…" at bounding box center [357, 317] width 385 height 126
click at [463, 254] on textarea "A single unitary authority should provide a better economy of scale. It would a…" at bounding box center [357, 317] width 385 height 126
drag, startPoint x: 441, startPoint y: 249, endPoint x: 464, endPoint y: 231, distance: 29.1
click at [441, 254] on textarea "A single unitary authority should provide a better economy of scale. It would a…" at bounding box center [357, 317] width 385 height 126
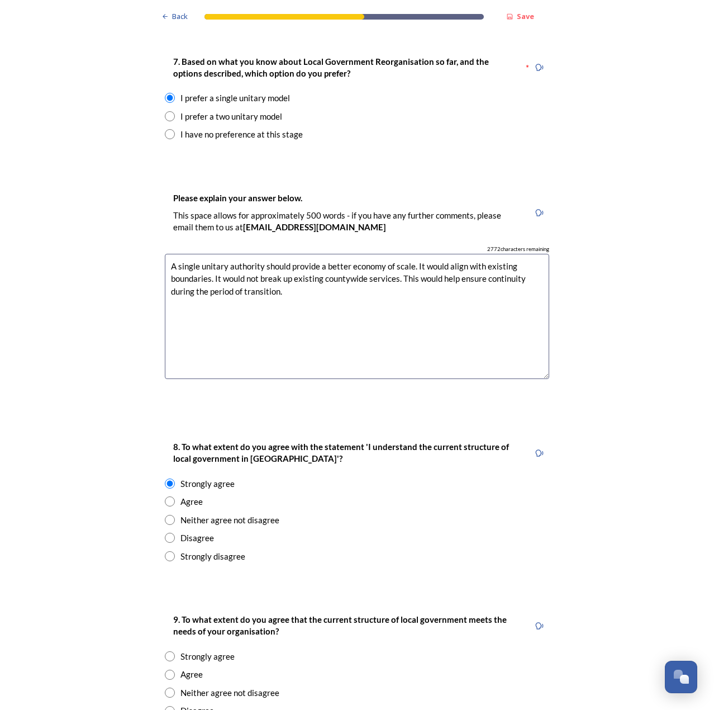
click at [252, 260] on textarea "A single unitary authority should provide a better economy of scale. It would a…" at bounding box center [357, 317] width 385 height 126
click at [329, 254] on textarea "A single unitary authority should provide a better economy of scale. It would a…" at bounding box center [357, 317] width 385 height 126
drag, startPoint x: 296, startPoint y: 258, endPoint x: 206, endPoint y: 262, distance: 90.1
click at [206, 262] on textarea "A single unitary authority should provide a better economy of scale. It would a…" at bounding box center [357, 317] width 385 height 126
click at [226, 261] on textarea "A single unitary authority should provide a better economy of scale. It would a…" at bounding box center [357, 317] width 385 height 126
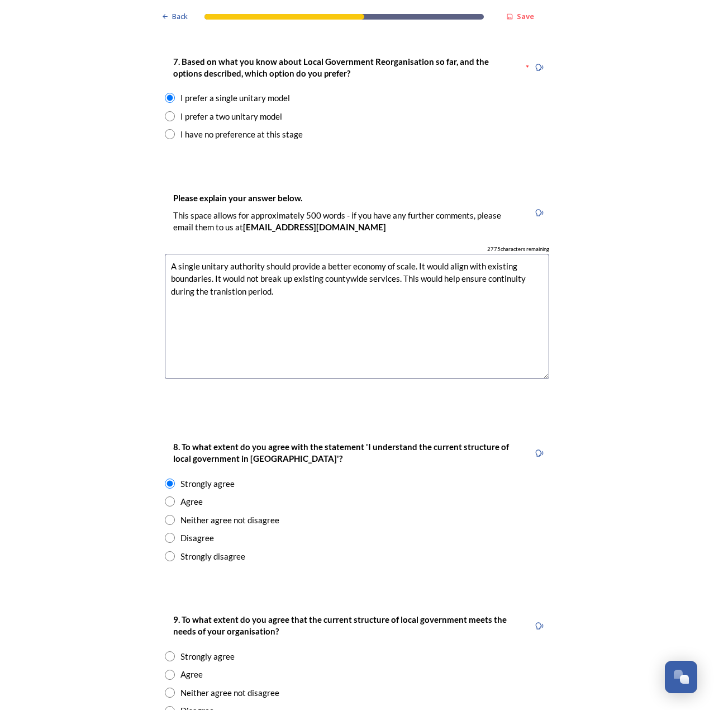
click at [325, 254] on textarea "A single unitary authority should provide a better economy of scale. It would a…" at bounding box center [357, 317] width 385 height 126
click at [234, 258] on textarea "A single unitary authority should provide a better economy of scale. It would a…" at bounding box center [357, 317] width 385 height 126
click at [365, 301] on textarea "A single unitary authority should provide a better economy of scale. It would a…" at bounding box center [357, 317] width 385 height 126
click at [332, 280] on textarea "A single unitary authority should provide a better economy of scale. It would a…" at bounding box center [357, 317] width 385 height 126
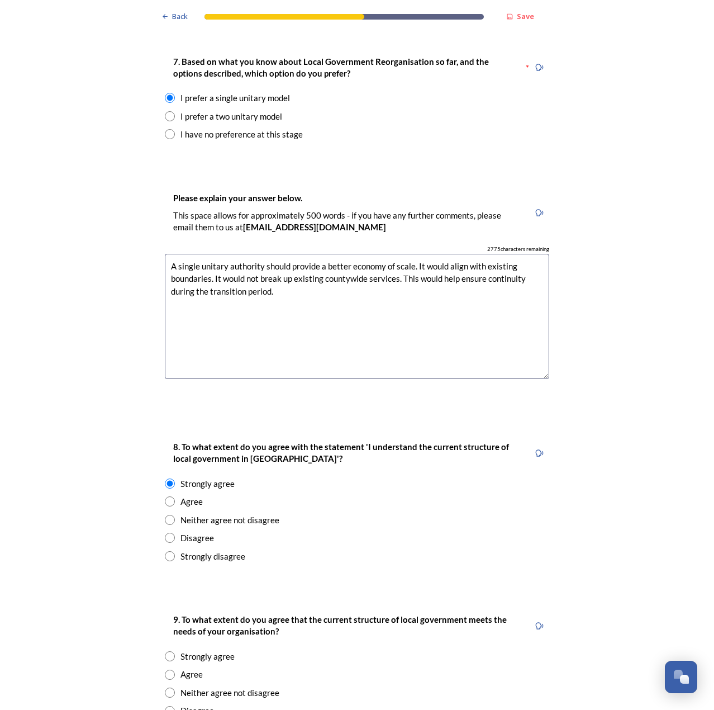
type textarea "A single unitary authority should provide a better economy of scale. It would a…"
click at [358, 357] on div "Please explain your answer below. This space allows for approximately 500 words…" at bounding box center [357, 290] width 402 height 221
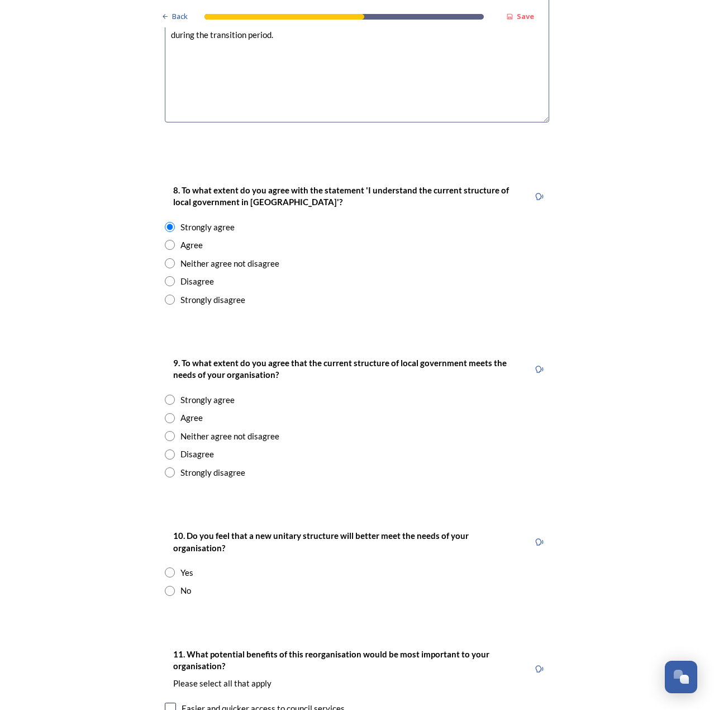
scroll to position [1789, 0]
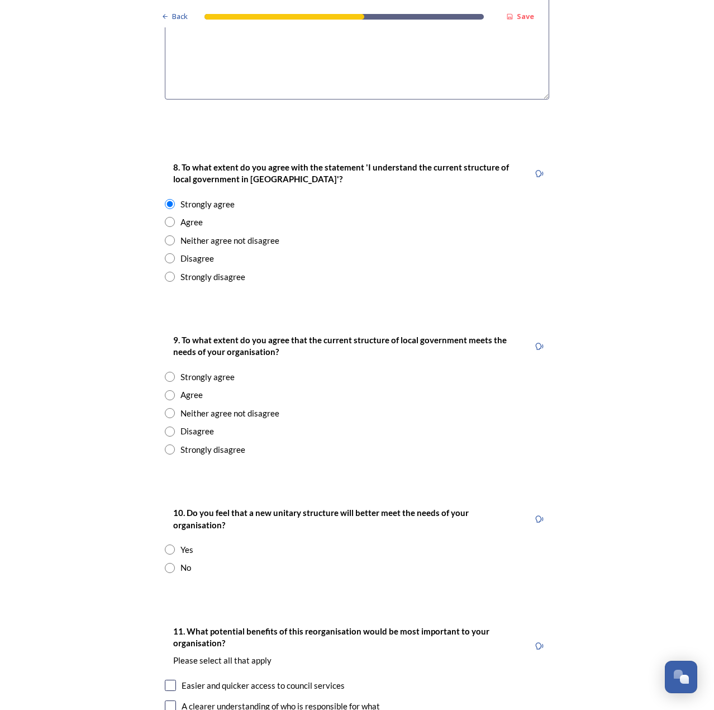
click at [181, 425] on div "Disagree" at bounding box center [198, 431] width 34 height 13
radio input "true"
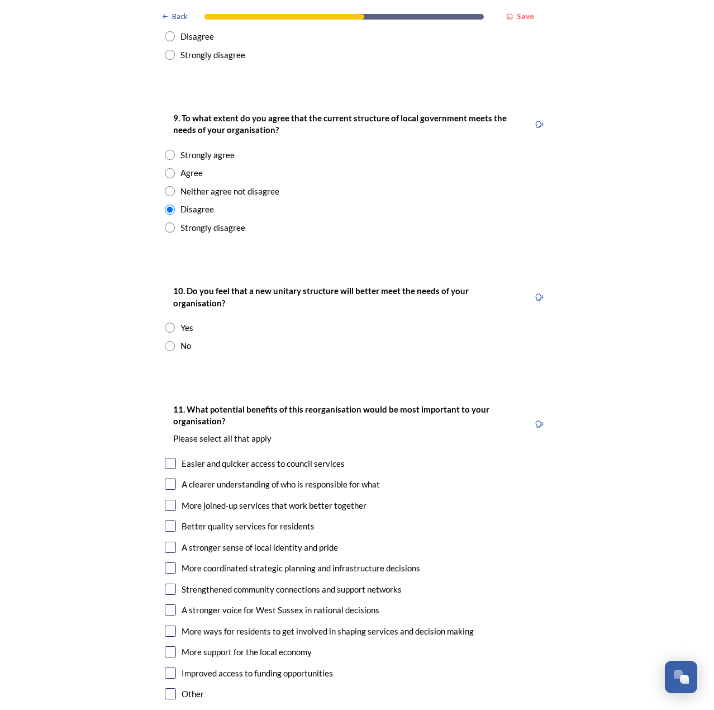
scroll to position [2012, 0]
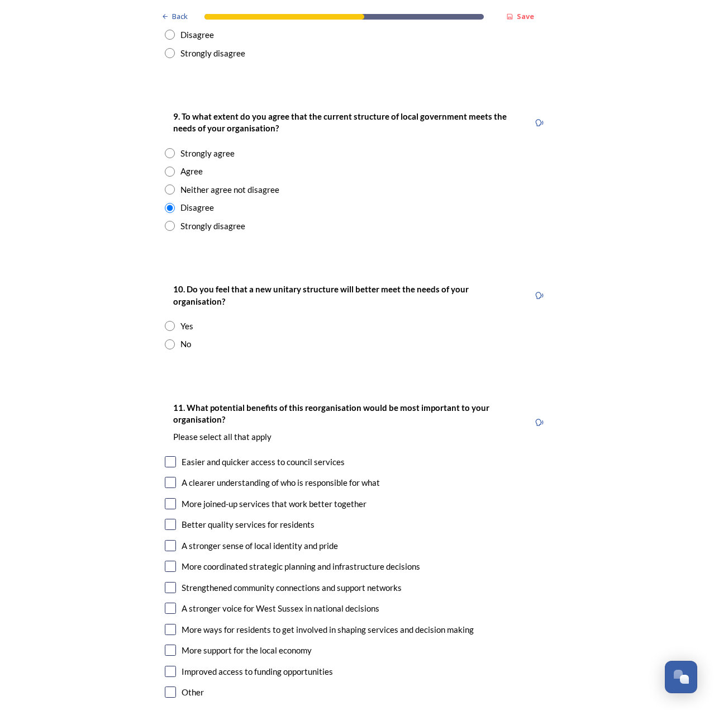
click at [220, 183] on div "Neither agree not disagree" at bounding box center [230, 189] width 99 height 13
radio input "true"
click at [183, 320] on div "Yes" at bounding box center [187, 326] width 13 height 13
radio input "true"
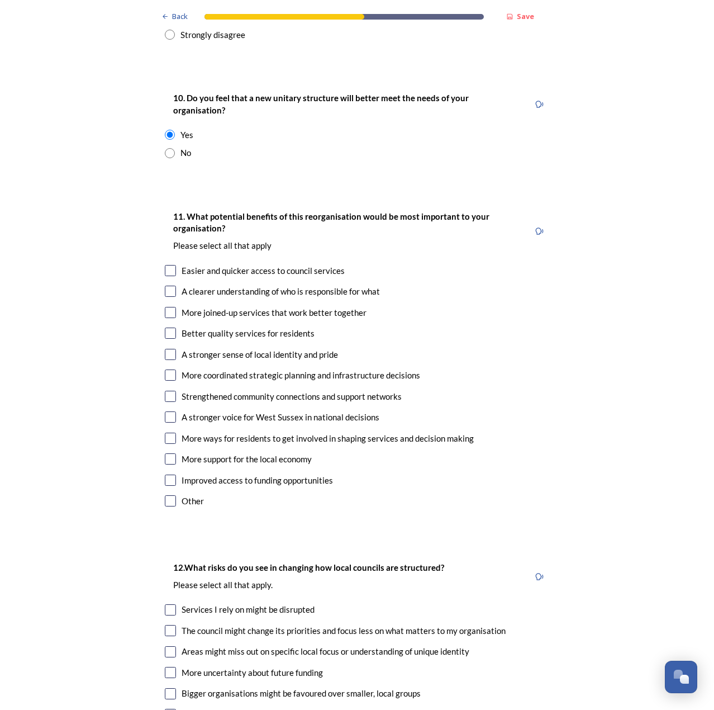
scroll to position [2236, 0]
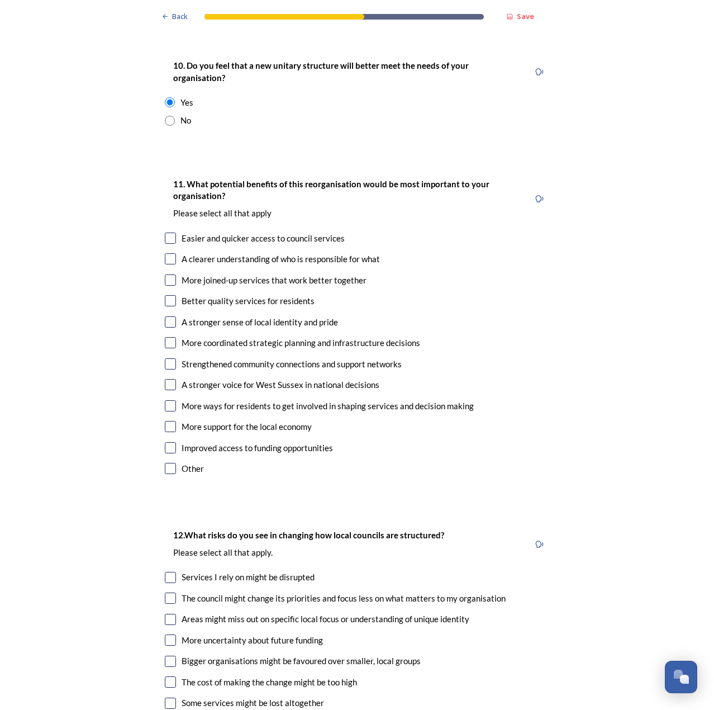
click at [172, 253] on input "checkbox" at bounding box center [170, 258] width 11 height 11
checkbox input "true"
click at [171, 228] on div "11. What potential benefits of this reorganisation would be most important to y…" at bounding box center [357, 327] width 402 height 323
click at [168, 274] on input "checkbox" at bounding box center [170, 279] width 11 height 11
checkbox input "true"
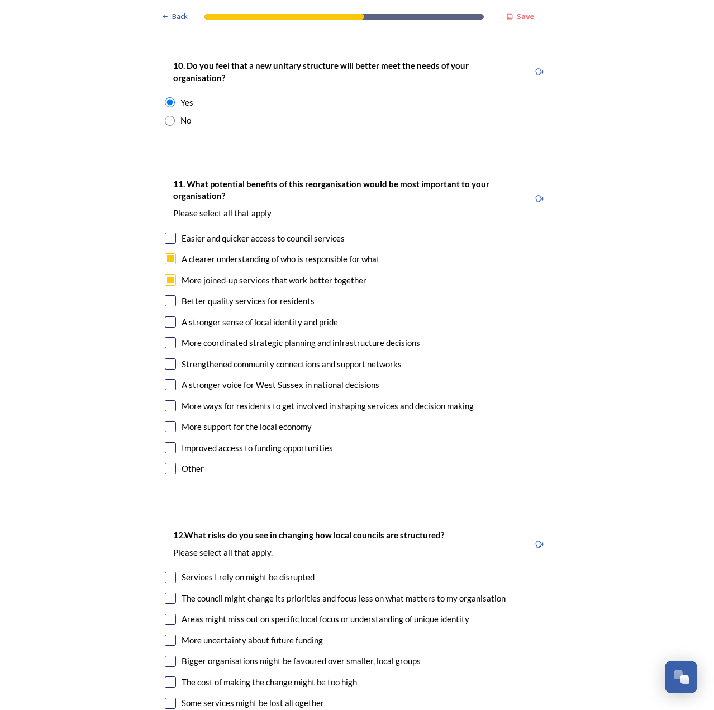
click at [168, 337] on input "checkbox" at bounding box center [170, 342] width 11 height 11
checkbox input "true"
click at [168, 379] on input "checkbox" at bounding box center [170, 384] width 11 height 11
checkbox input "true"
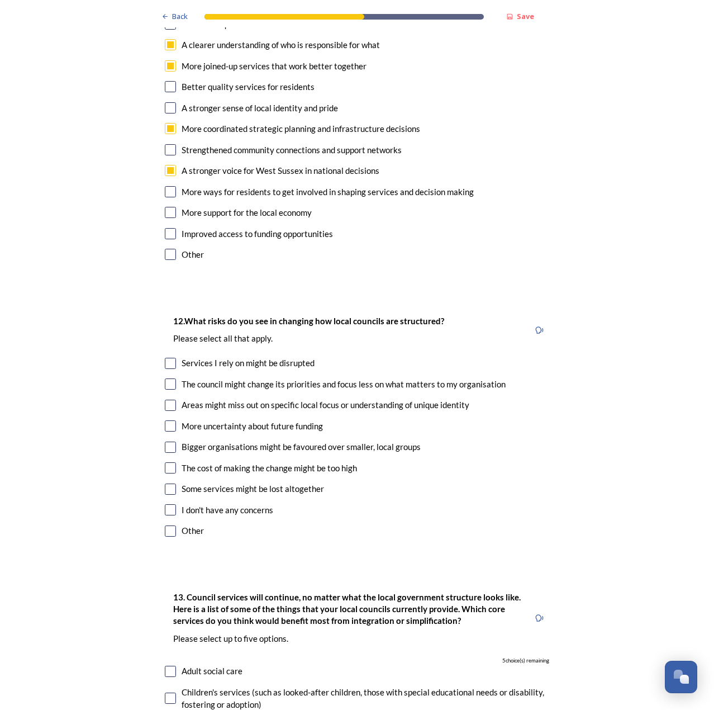
scroll to position [2459, 0]
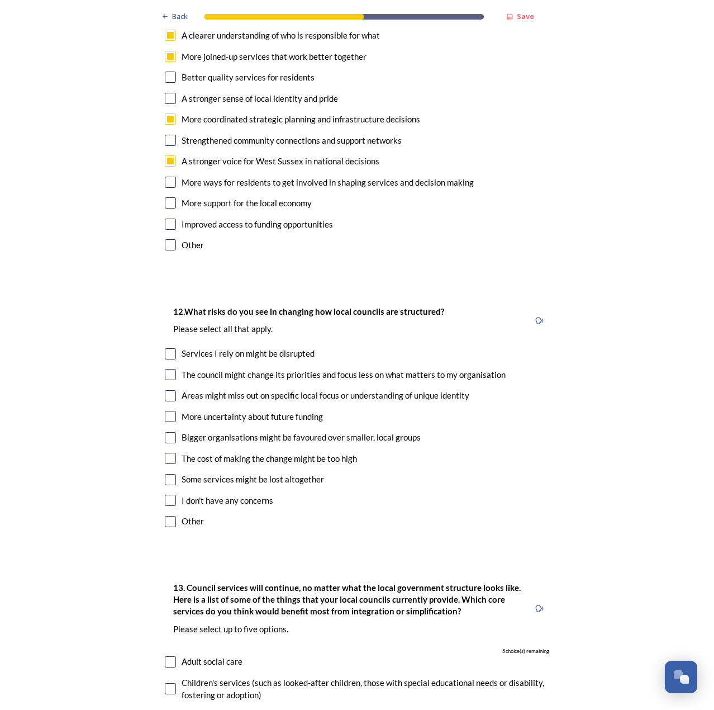
click at [202, 347] on div "Services I rely on might be disrupted" at bounding box center [248, 353] width 133 height 13
checkbox input "true"
click at [171, 390] on input "checkbox" at bounding box center [170, 395] width 11 height 11
checkbox input "true"
click at [165, 516] on input "checkbox" at bounding box center [170, 521] width 11 height 11
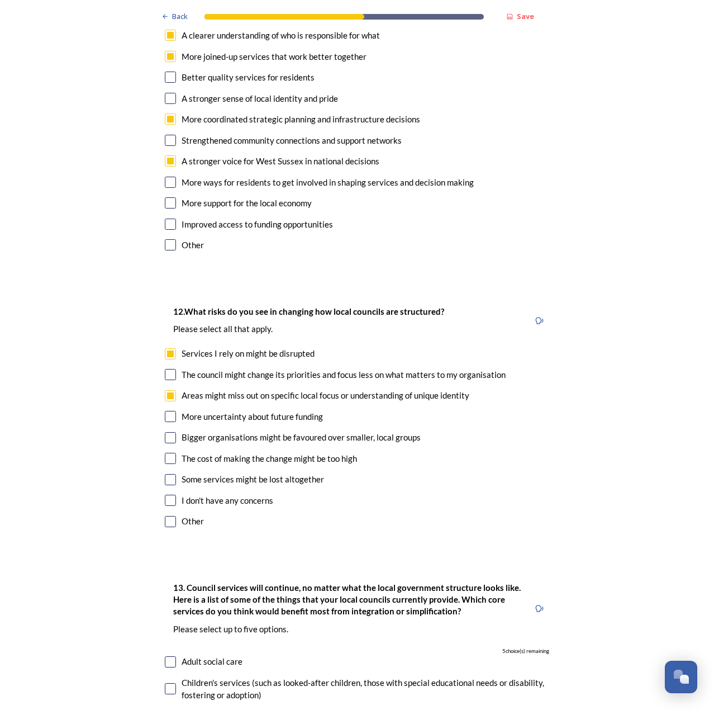
checkbox input "true"
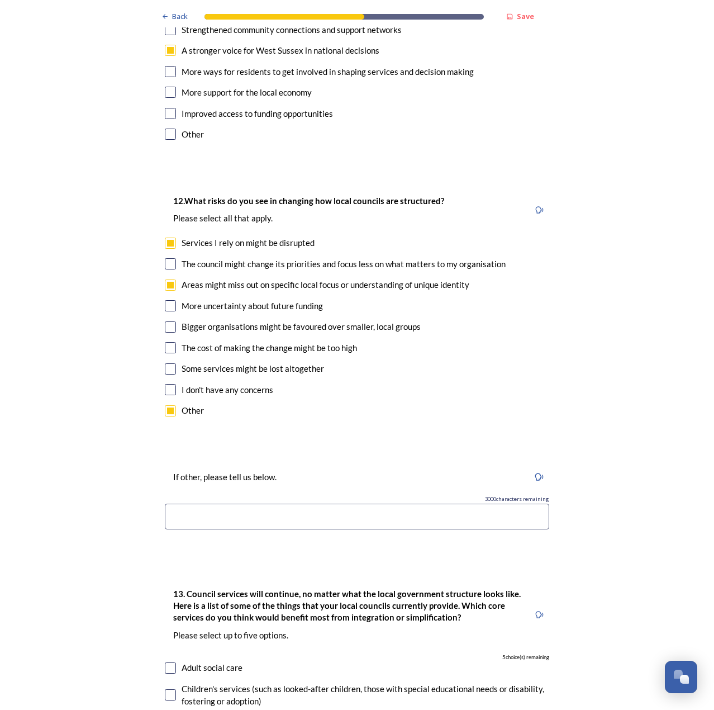
scroll to position [2571, 0]
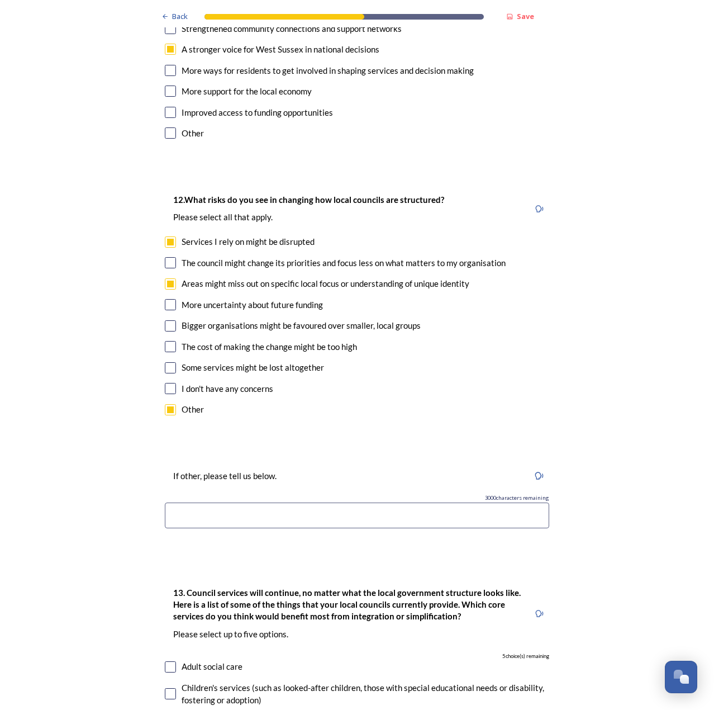
click at [361, 503] on input at bounding box center [357, 516] width 385 height 26
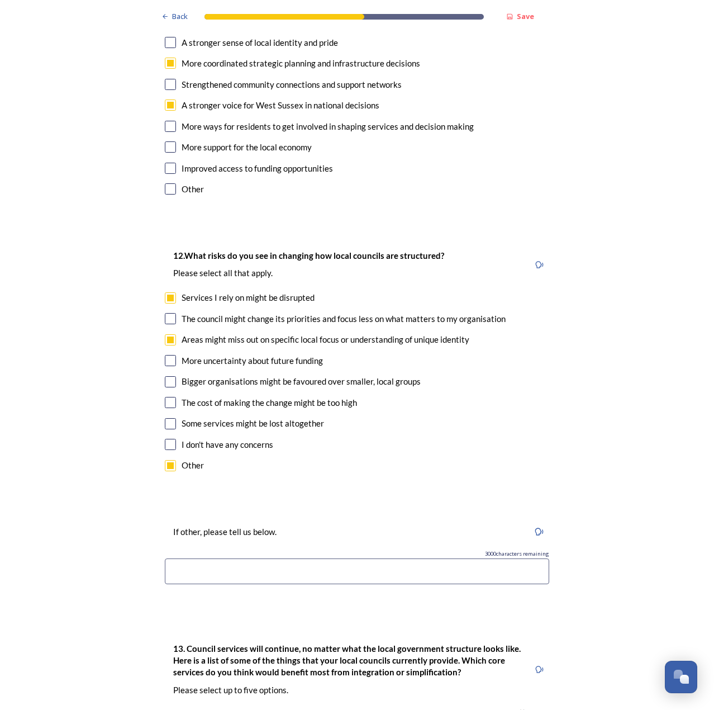
type input "l"
type input "t"
type input "l"
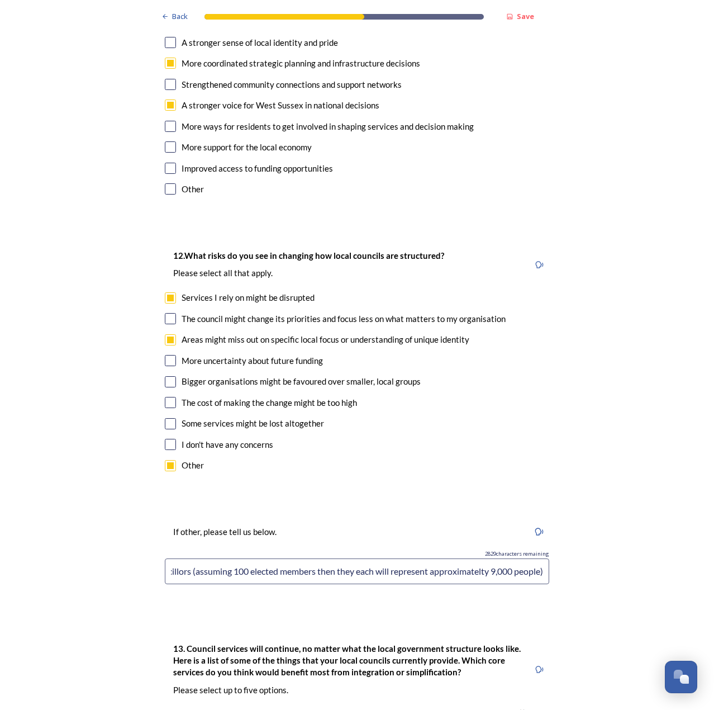
click at [445, 558] on input "Less representation for residents. High workload for incoming unitary councillo…" at bounding box center [357, 571] width 385 height 26
click at [505, 558] on input "Less representation for residents. High workload for incoming unitary councillo…" at bounding box center [357, 571] width 385 height 26
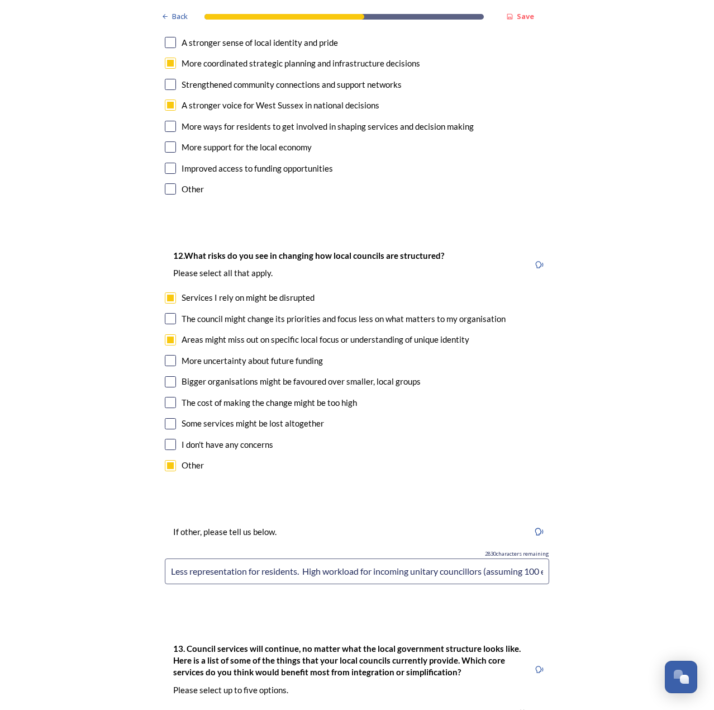
click at [506, 558] on input "Less representation for residents. High workload for incoming unitary councillo…" at bounding box center [357, 571] width 385 height 26
drag, startPoint x: 541, startPoint y: 529, endPoint x: 234, endPoint y: 525, distance: 306.9
click at [234, 558] on input "Less representation for residents. High workload for incoming unitary councillo…" at bounding box center [357, 571] width 385 height 26
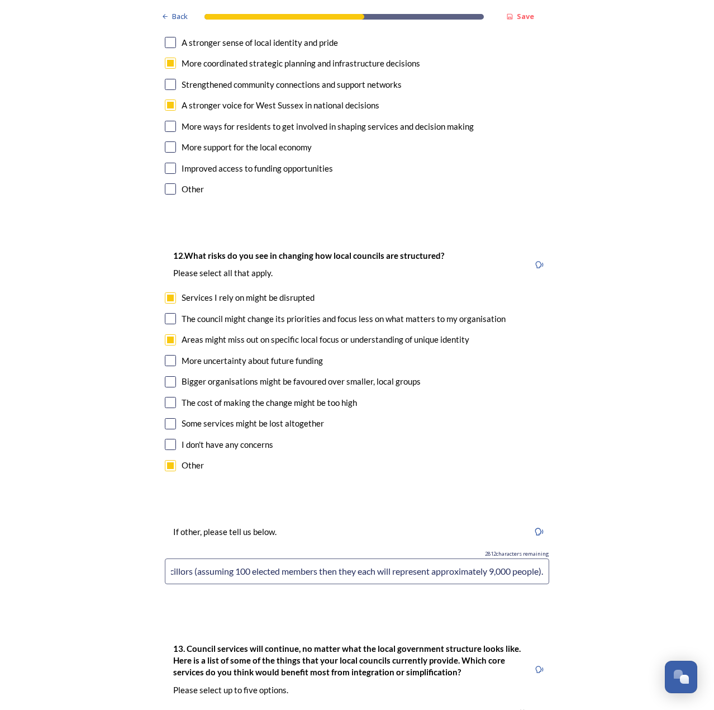
type input "Less representation for residents than at present. High workload for incoming u…"
click at [167, 313] on input "checkbox" at bounding box center [170, 318] width 11 height 11
checkbox input "true"
click at [167, 418] on input "checkbox" at bounding box center [170, 423] width 11 height 11
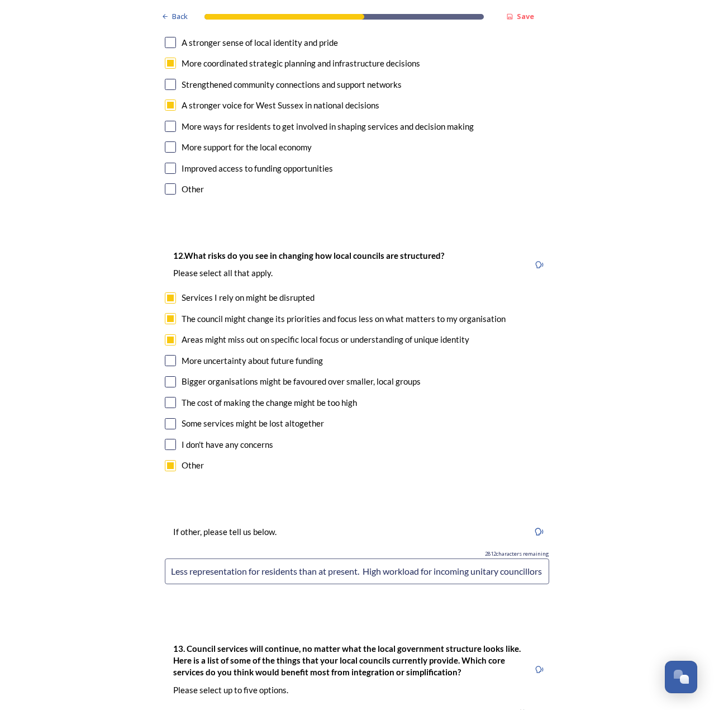
checkbox input "true"
click at [172, 397] on input "checkbox" at bounding box center [170, 402] width 11 height 11
checkbox input "true"
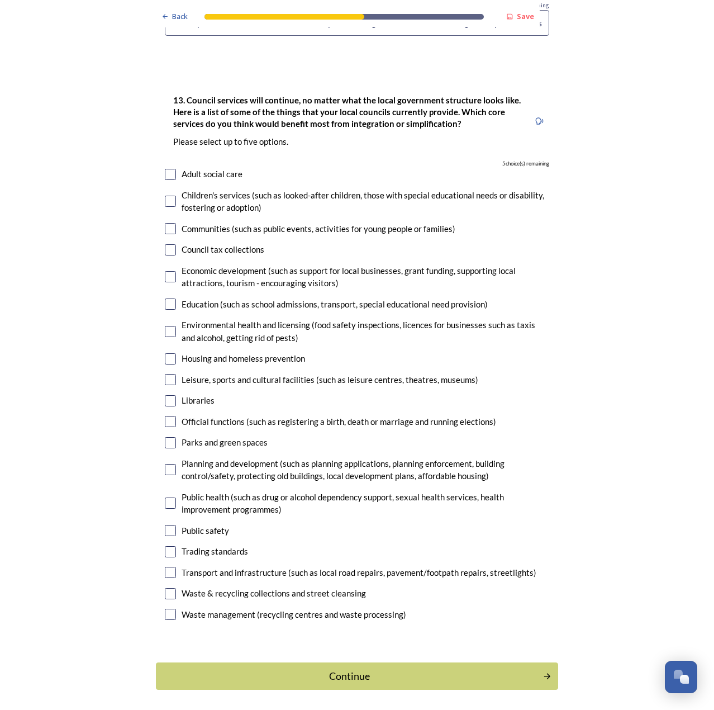
scroll to position [3008, 0]
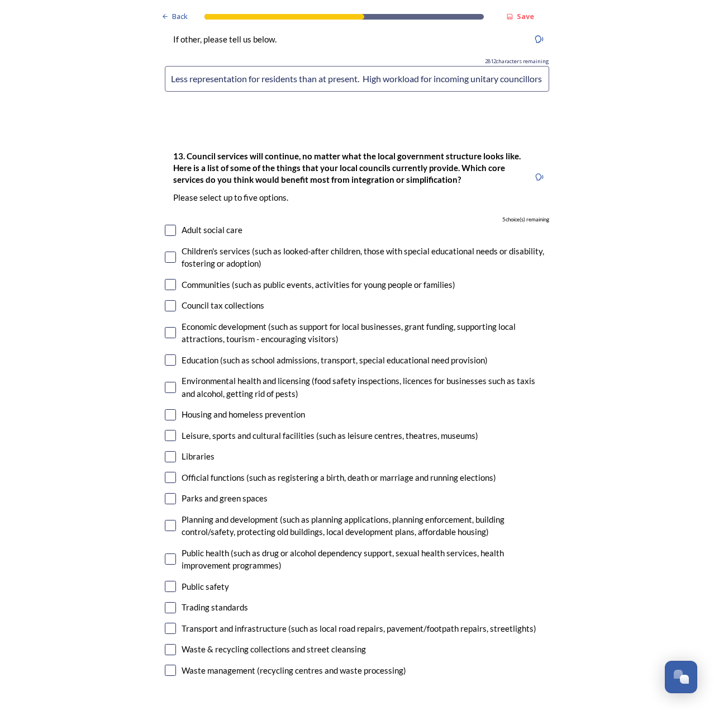
click at [165, 665] on input "checkbox" at bounding box center [170, 670] width 11 height 11
checkbox input "true"
click at [168, 644] on input "checkbox" at bounding box center [170, 649] width 11 height 11
checkbox input "true"
click at [169, 623] on input "checkbox" at bounding box center [170, 628] width 11 height 11
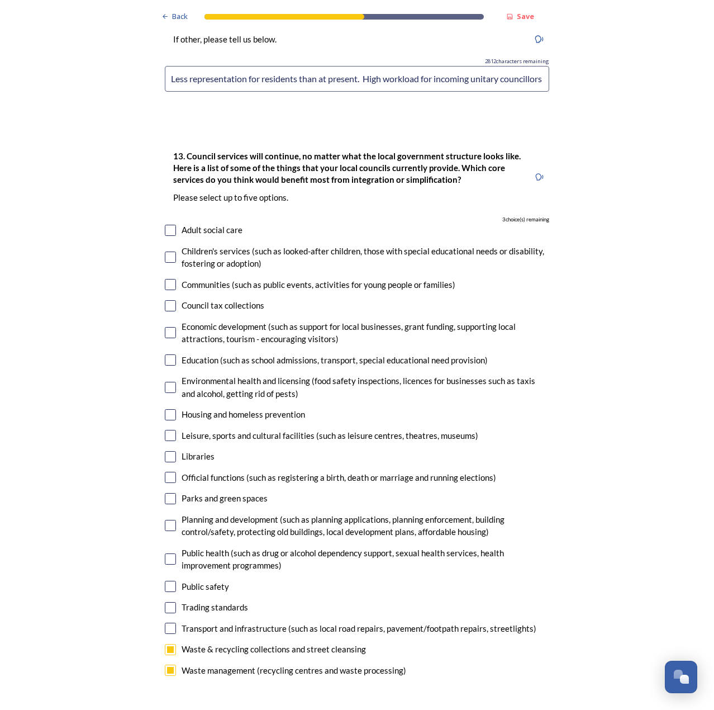
checkbox input "true"
click at [165, 327] on input "checkbox" at bounding box center [170, 332] width 11 height 11
checkbox input "true"
click at [171, 493] on input "checkbox" at bounding box center [170, 498] width 11 height 11
checkbox input "true"
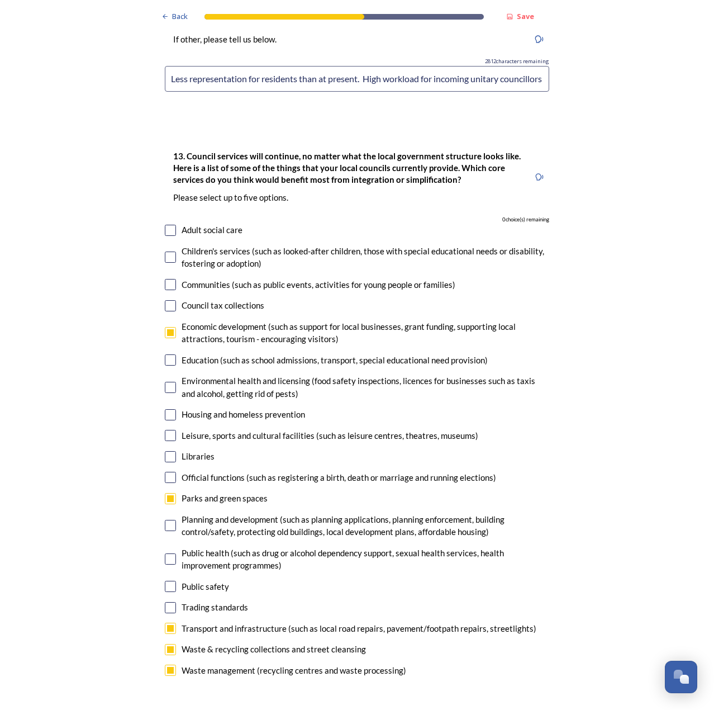
click at [169, 520] on input "checkbox" at bounding box center [170, 525] width 11 height 11
checkbox input "false"
click at [168, 327] on input "checkbox" at bounding box center [170, 332] width 11 height 11
checkbox input "false"
click at [165, 520] on input "checkbox" at bounding box center [170, 525] width 11 height 11
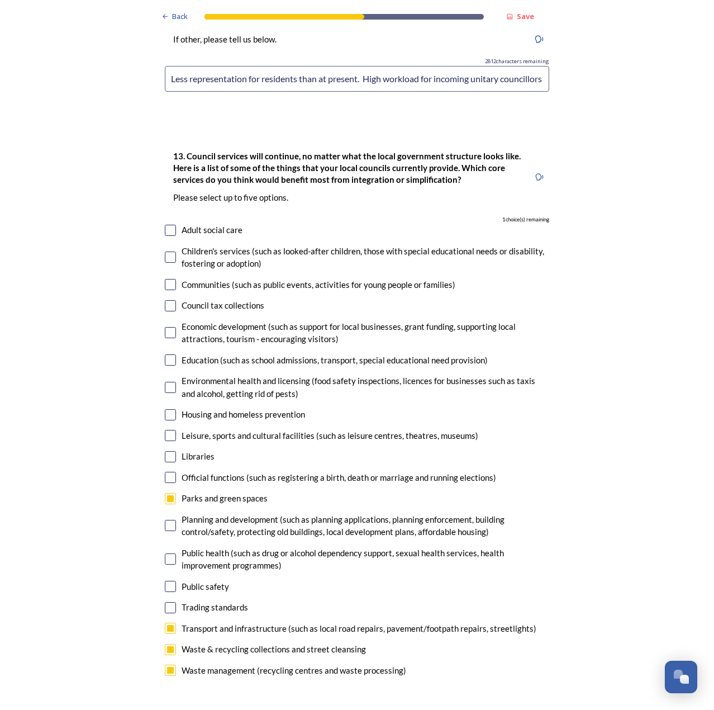
checkbox input "true"
click at [167, 493] on input "checkbox" at bounding box center [170, 498] width 11 height 11
checkbox input "false"
click at [167, 327] on input "checkbox" at bounding box center [170, 332] width 11 height 11
checkbox input "true"
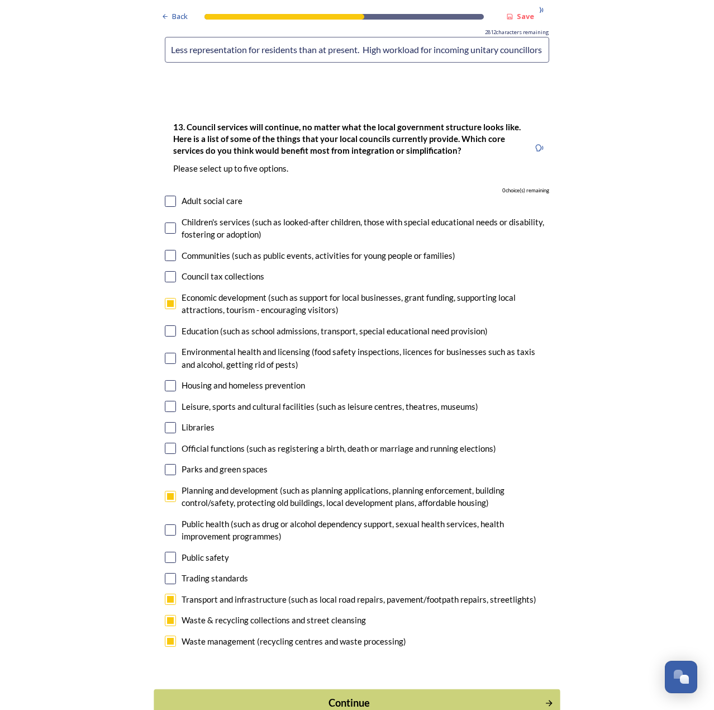
scroll to position [3064, 0]
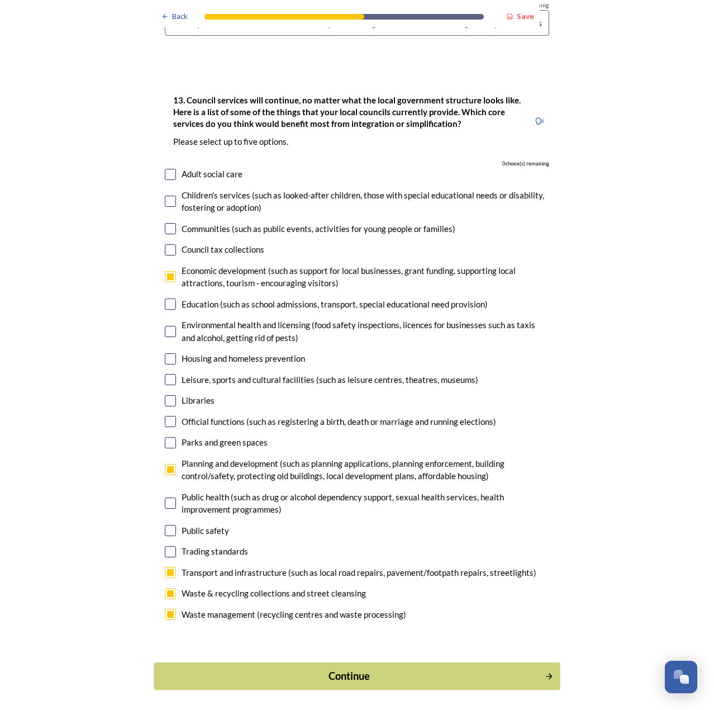
click at [365, 669] on div "Continue" at bounding box center [349, 676] width 378 height 15
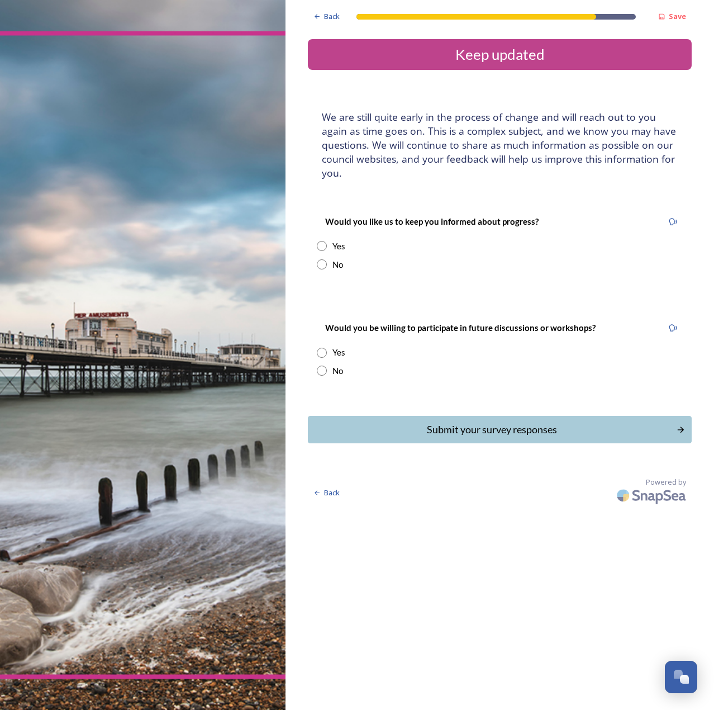
click at [319, 241] on input "radio" at bounding box center [322, 246] width 10 height 10
radio input "true"
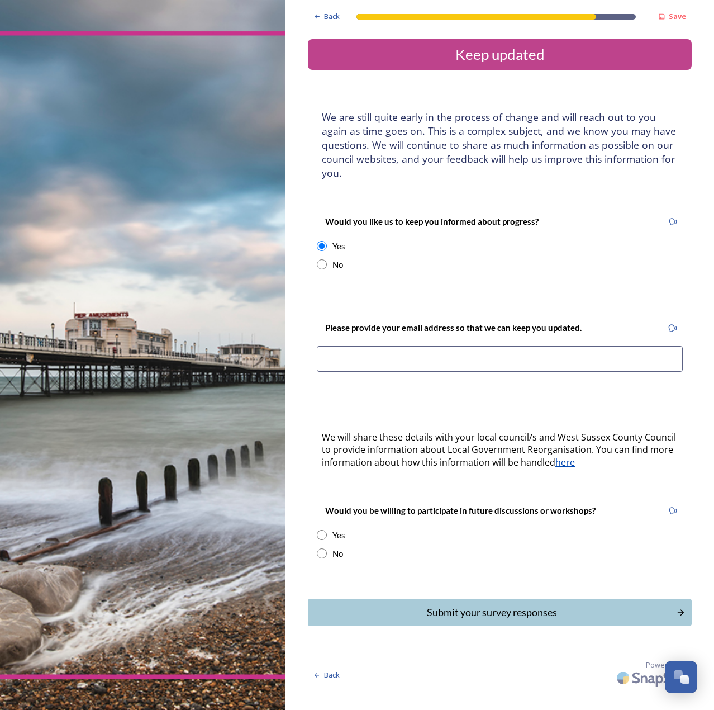
click at [368, 359] on input at bounding box center [500, 359] width 366 height 26
type input "[EMAIL_ADDRESS][DOMAIN_NAME]"
click at [319, 532] on input "radio" at bounding box center [322, 535] width 10 height 10
radio input "true"
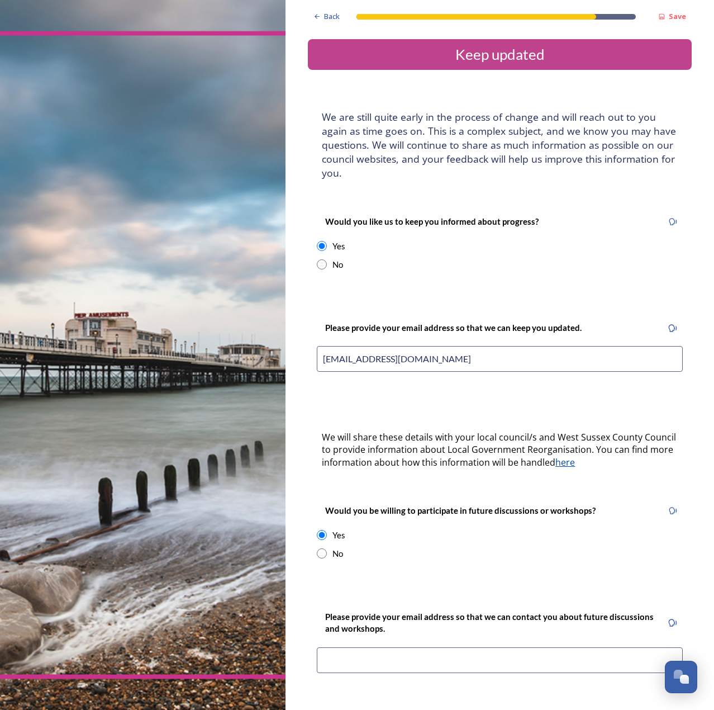
drag, startPoint x: 473, startPoint y: 357, endPoint x: 230, endPoint y: 353, distance: 243.2
click at [230, 353] on div "Back Save Keep updated We are still quite early in the process of change and wi…" at bounding box center [357, 355] width 714 height 710
click at [389, 652] on input at bounding box center [500, 660] width 366 height 26
paste input "[EMAIL_ADDRESS][DOMAIN_NAME]"
type input "[EMAIL_ADDRESS][DOMAIN_NAME]"
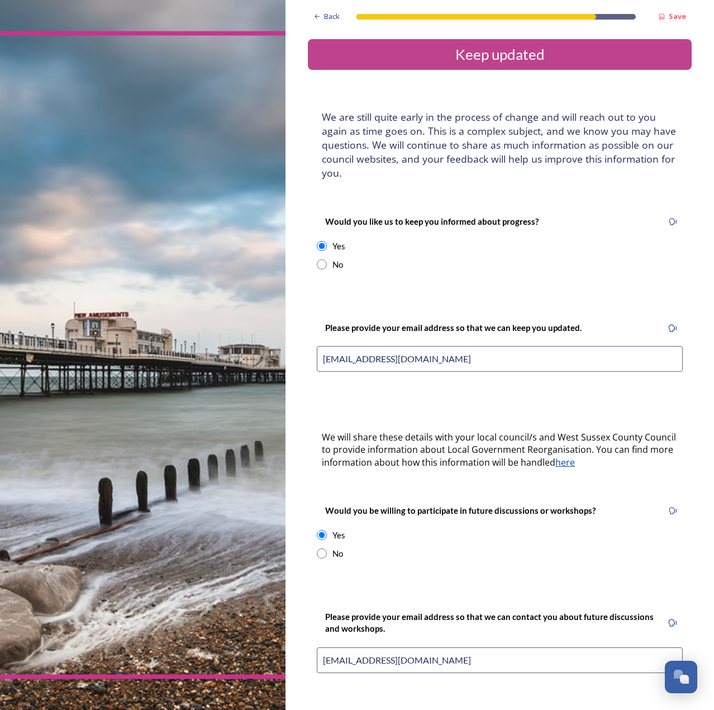
click at [411, 493] on div "Would you be willing to participate in future discussions or workshops? Yes No" at bounding box center [500, 531] width 384 height 78
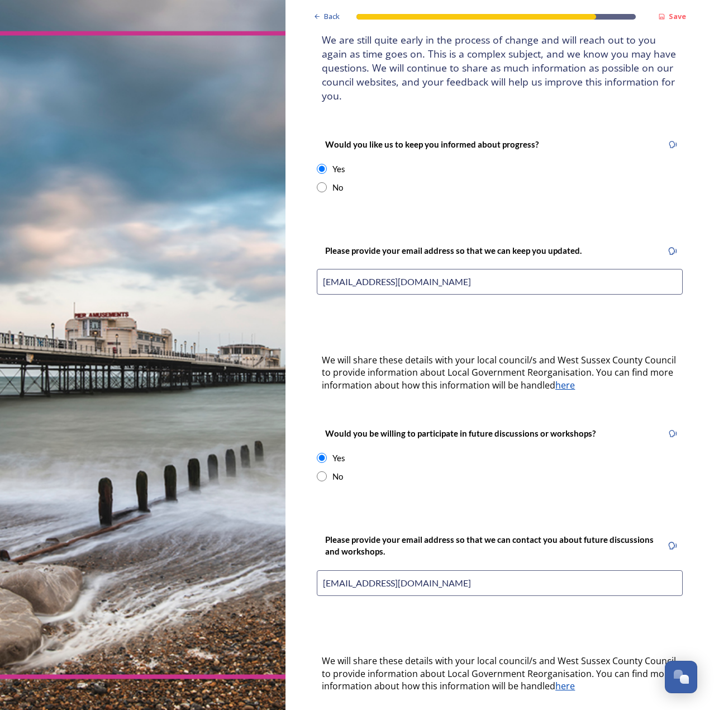
scroll to position [176, 0]
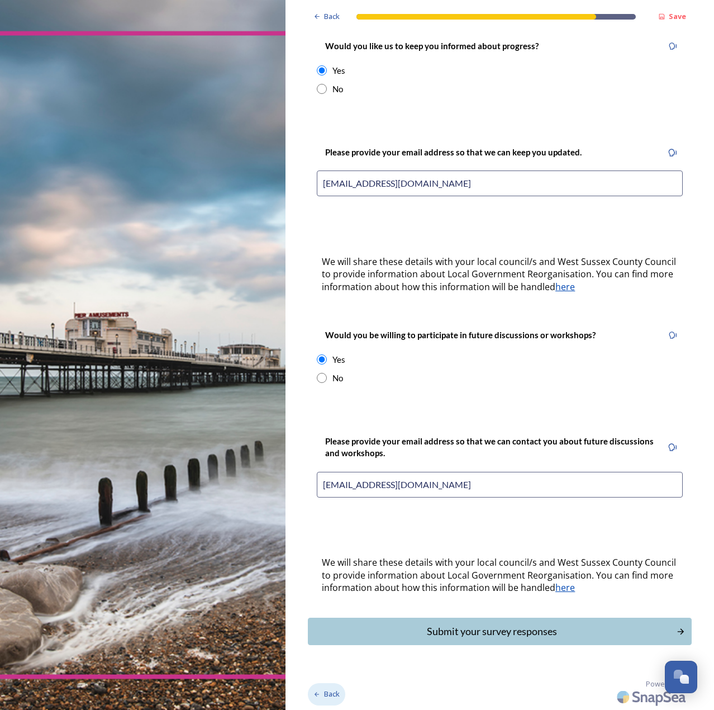
click at [324, 688] on div "Back" at bounding box center [326, 694] width 37 height 22
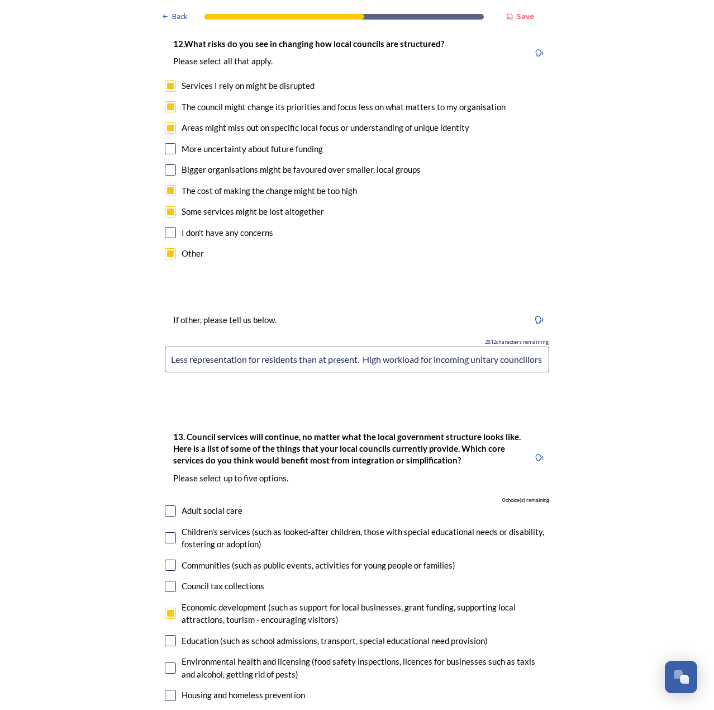
scroll to position [2505, 0]
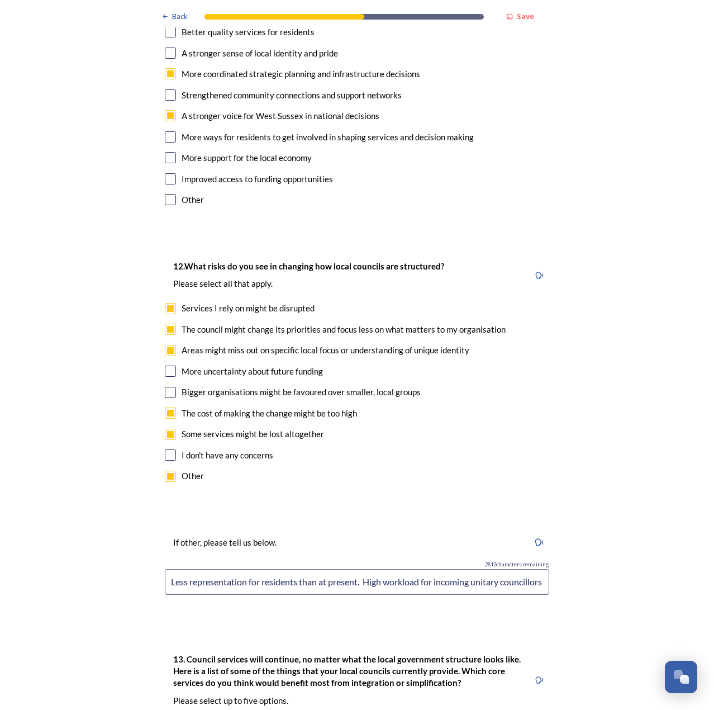
click at [438, 569] on input "Less representation for residents than at present. High workload for incoming u…" at bounding box center [357, 582] width 385 height 26
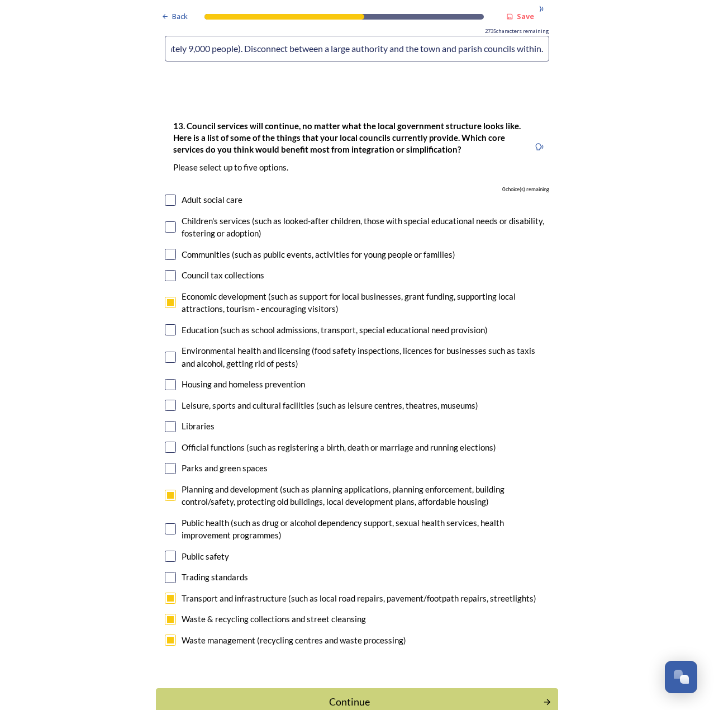
scroll to position [3064, 0]
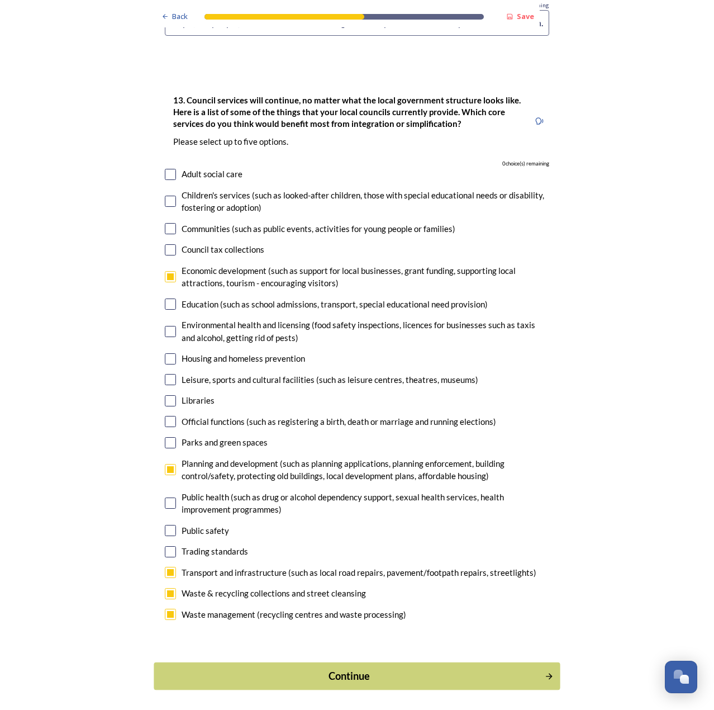
type input "Less representation for residents than at present. High workload for incoming u…"
click at [376, 669] on div "Continue" at bounding box center [349, 676] width 378 height 15
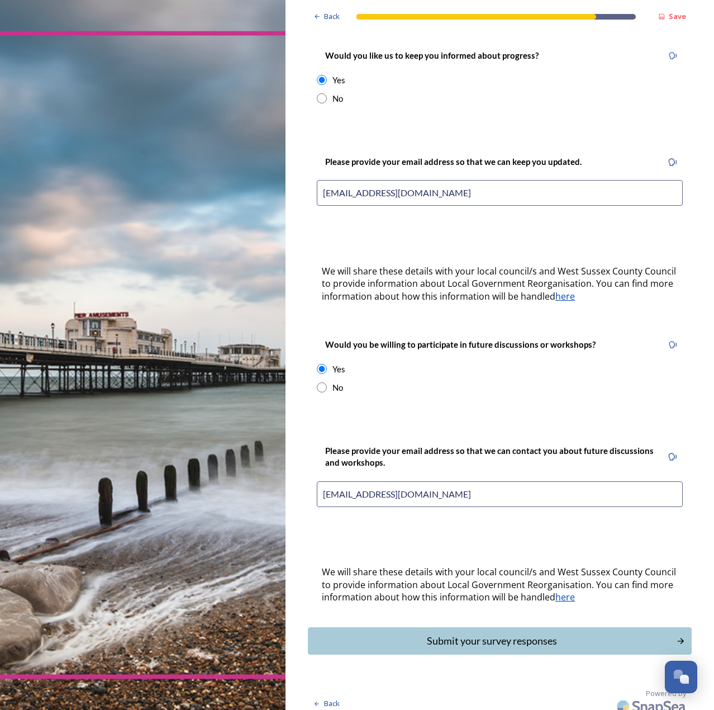
scroll to position [176, 0]
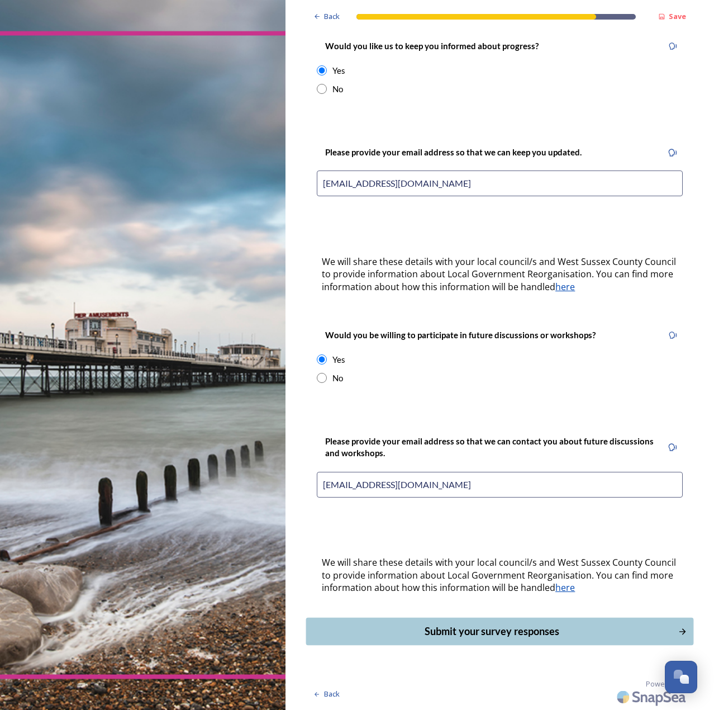
click at [525, 638] on div "Submit your survey responses" at bounding box center [492, 631] width 360 height 15
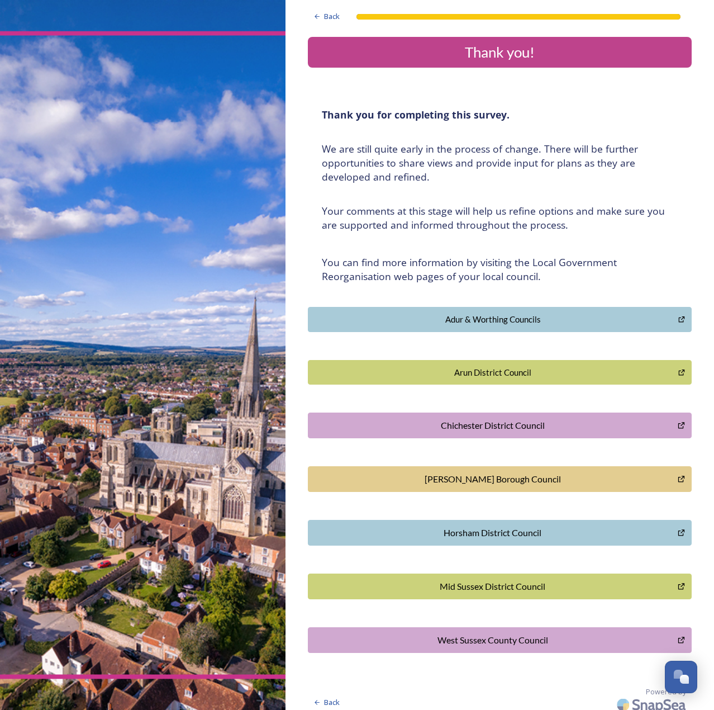
scroll to position [0, 0]
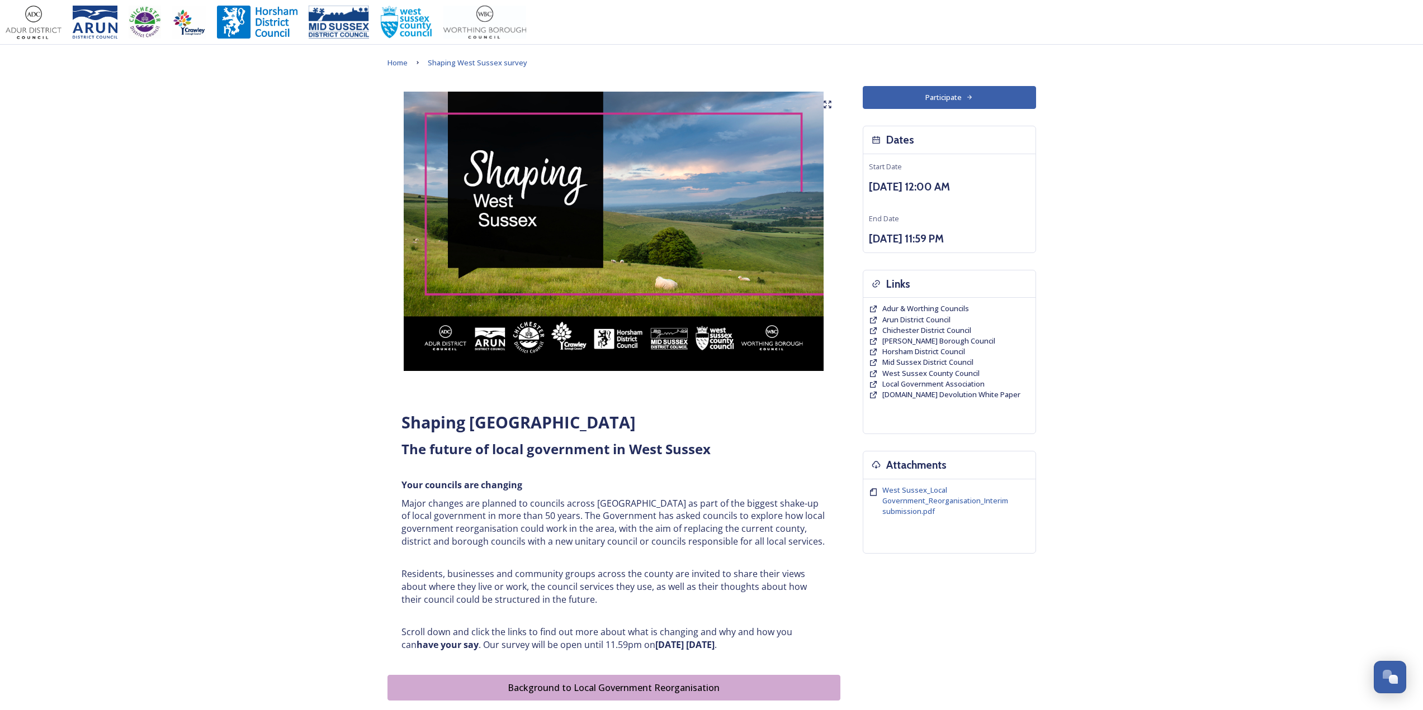
scroll to position [447, 0]
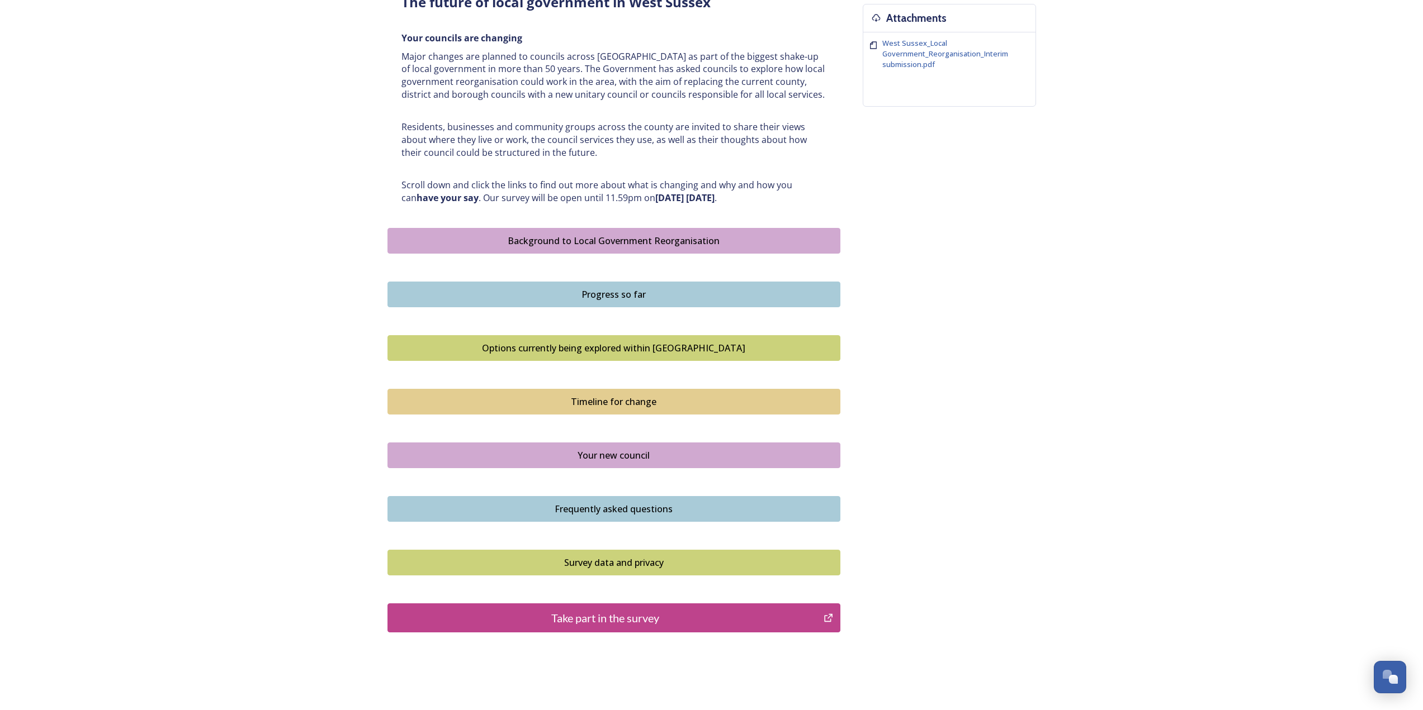
click at [677, 352] on div "Options currently being explored within West Sussex" at bounding box center [614, 348] width 440 height 13
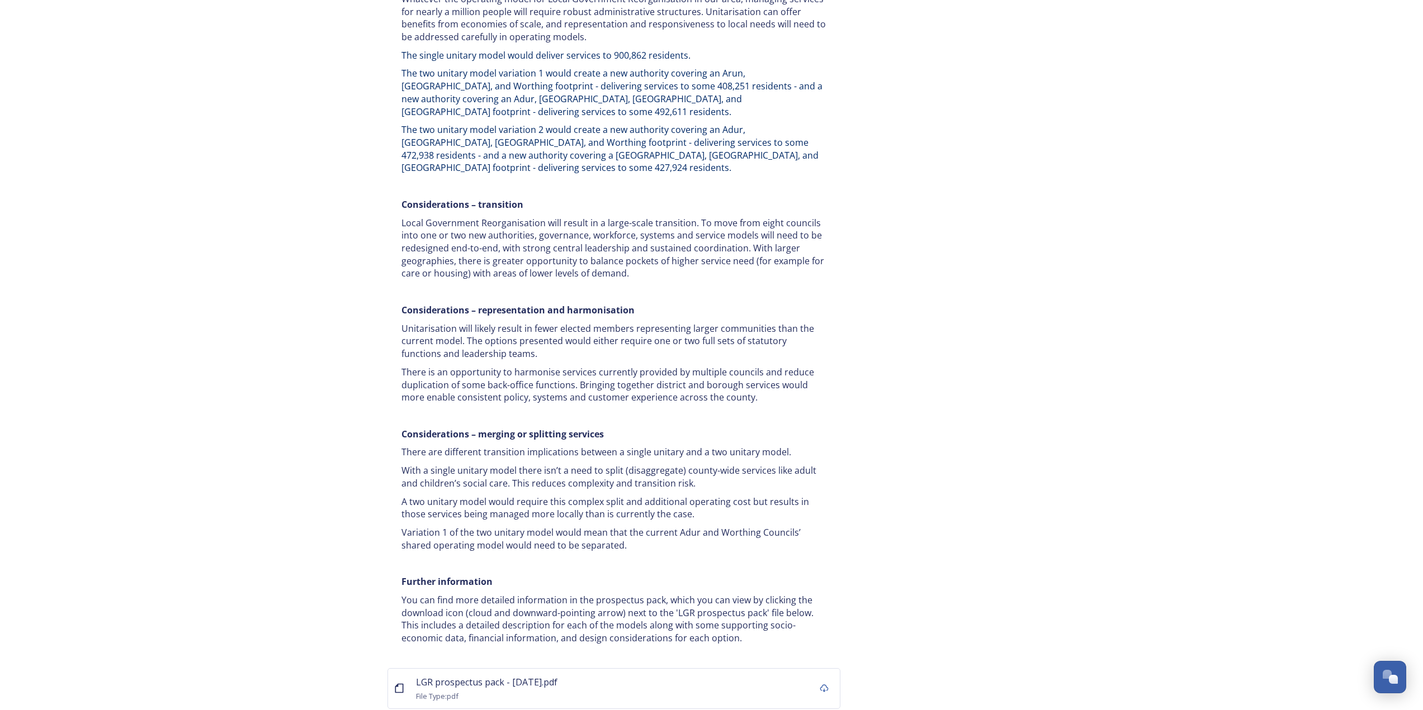
scroll to position [1925, 0]
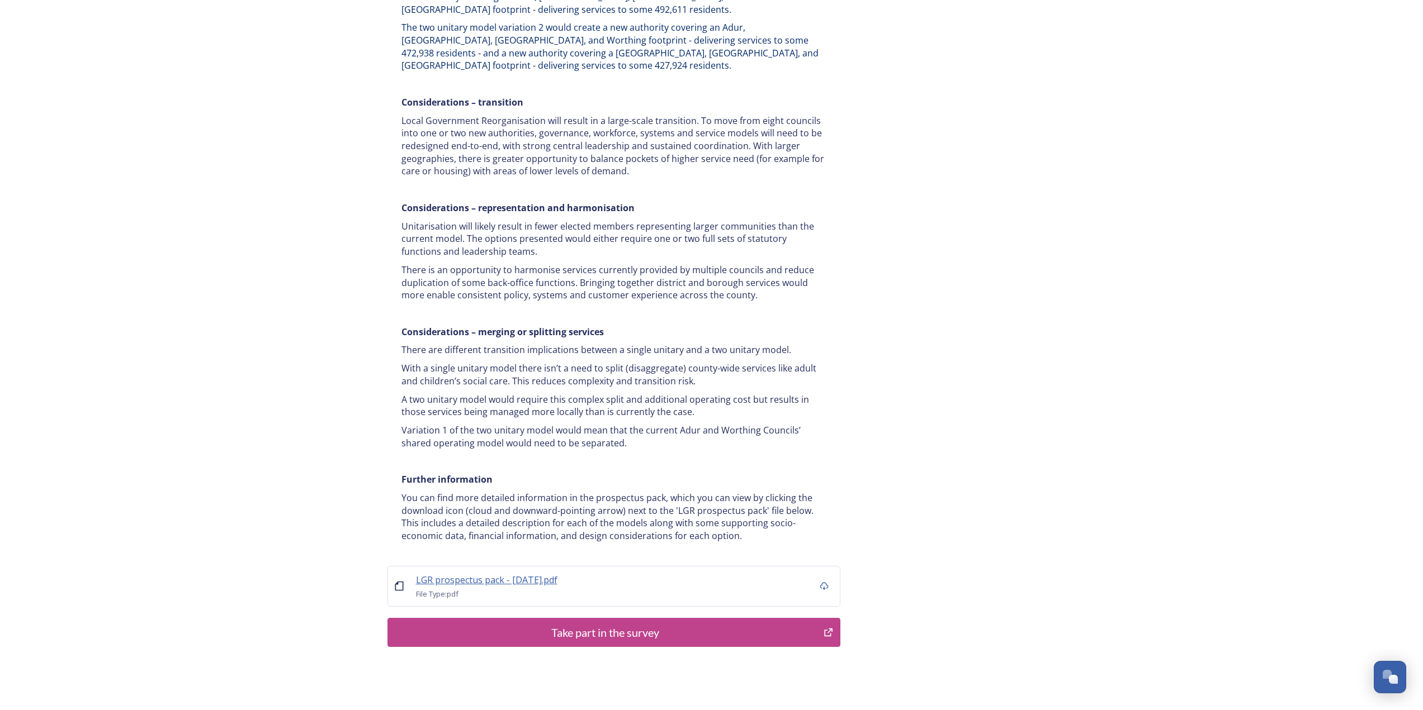
click at [506, 574] on span "LGR prospectus pack - 16 July.pdf" at bounding box center [486, 580] width 141 height 12
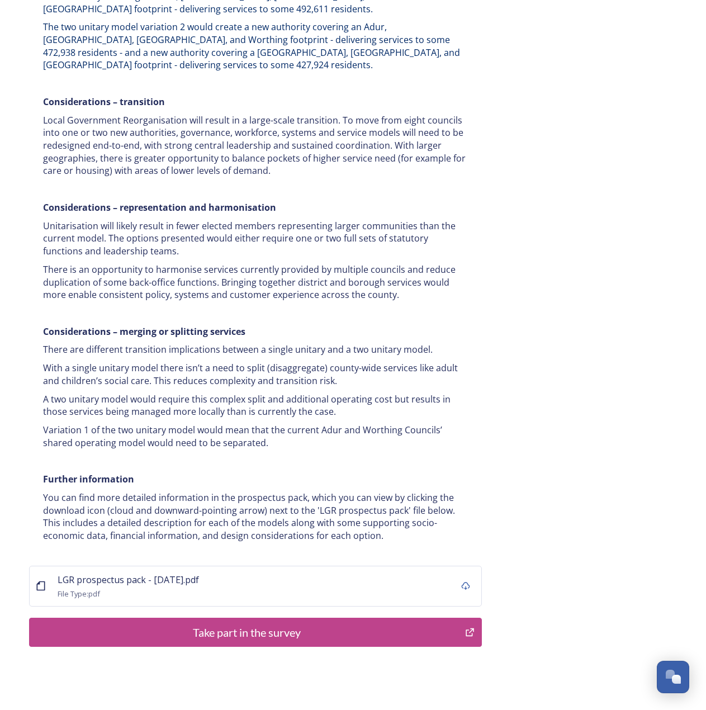
scroll to position [1590, 0]
